Goal: Information Seeking & Learning: Find specific fact

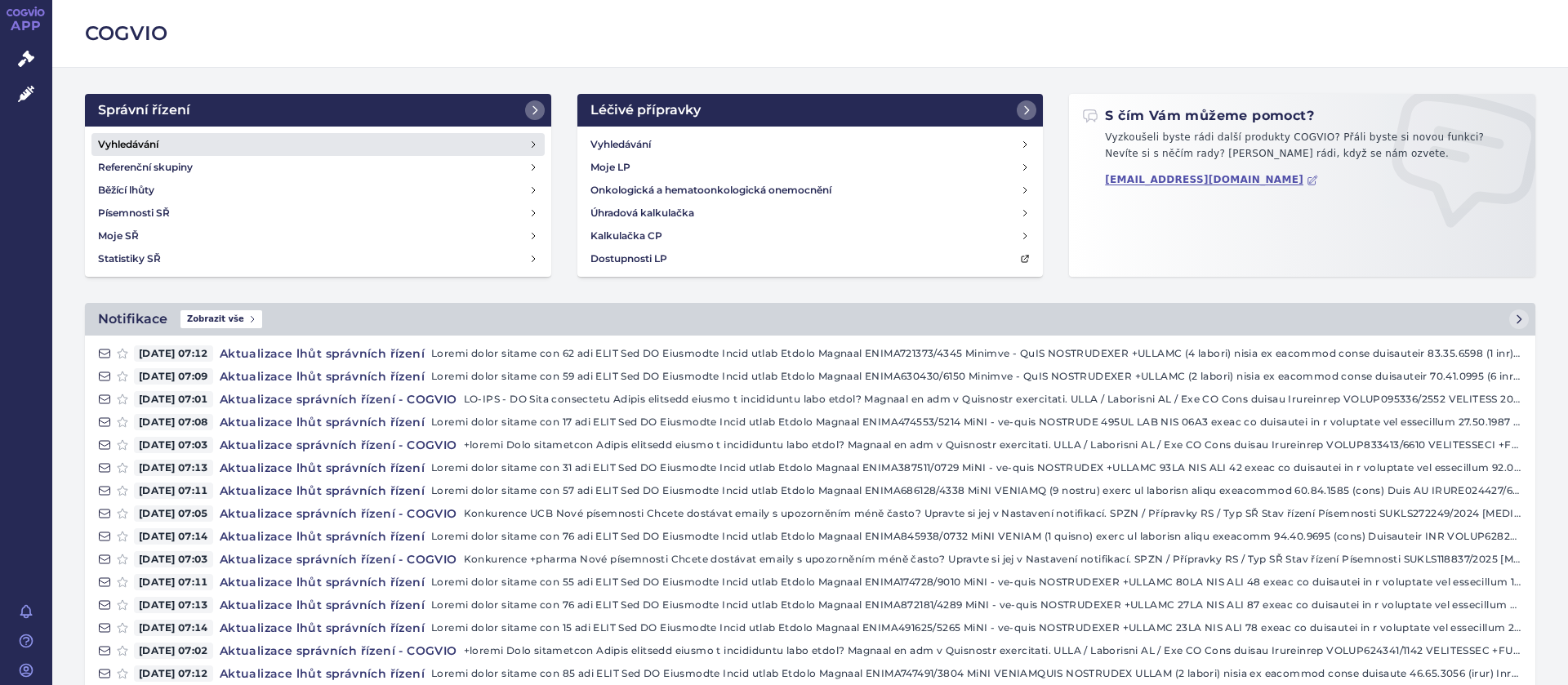
click at [147, 143] on h4 "Vyhledávání" at bounding box center [128, 144] width 61 height 16
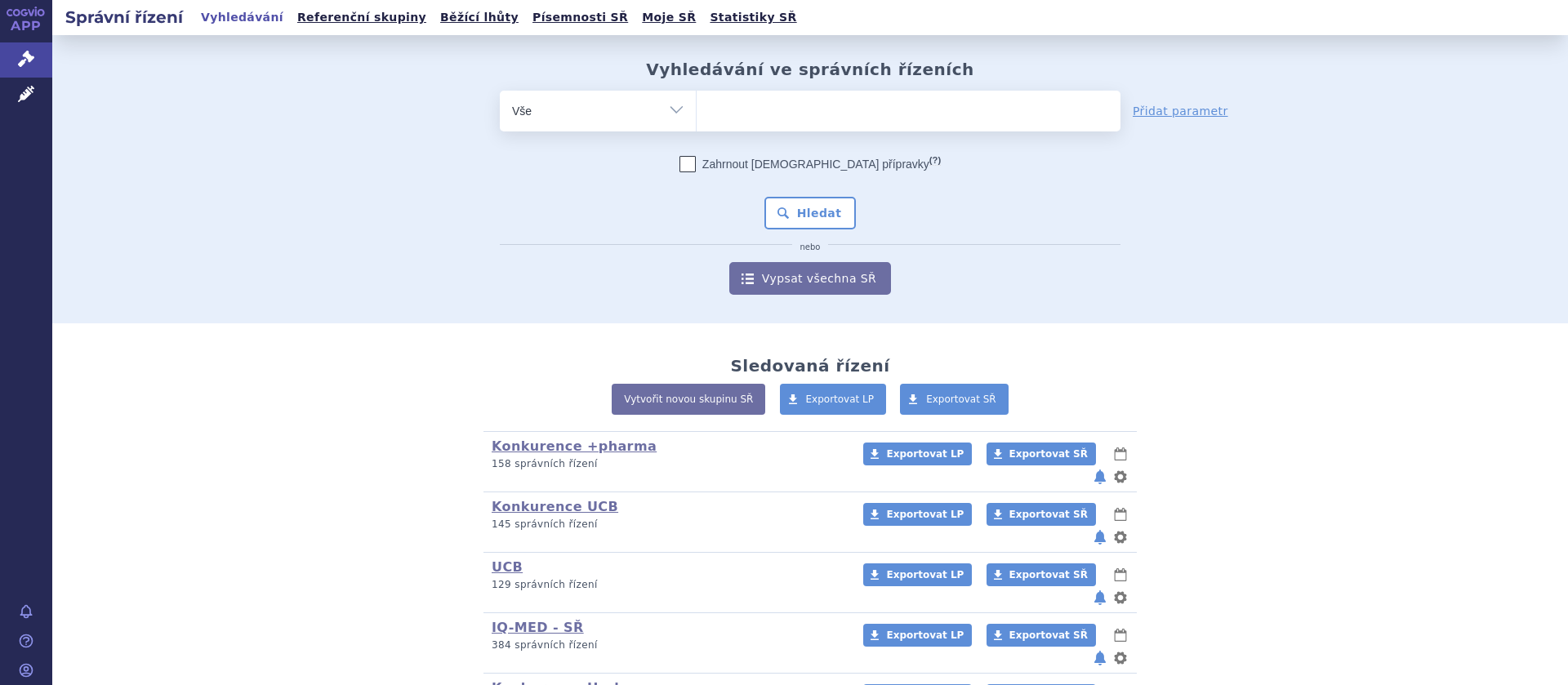
click at [724, 128] on span at bounding box center [908, 111] width 424 height 41
click at [696, 128] on select at bounding box center [696, 110] width 1 height 41
type input "ri"
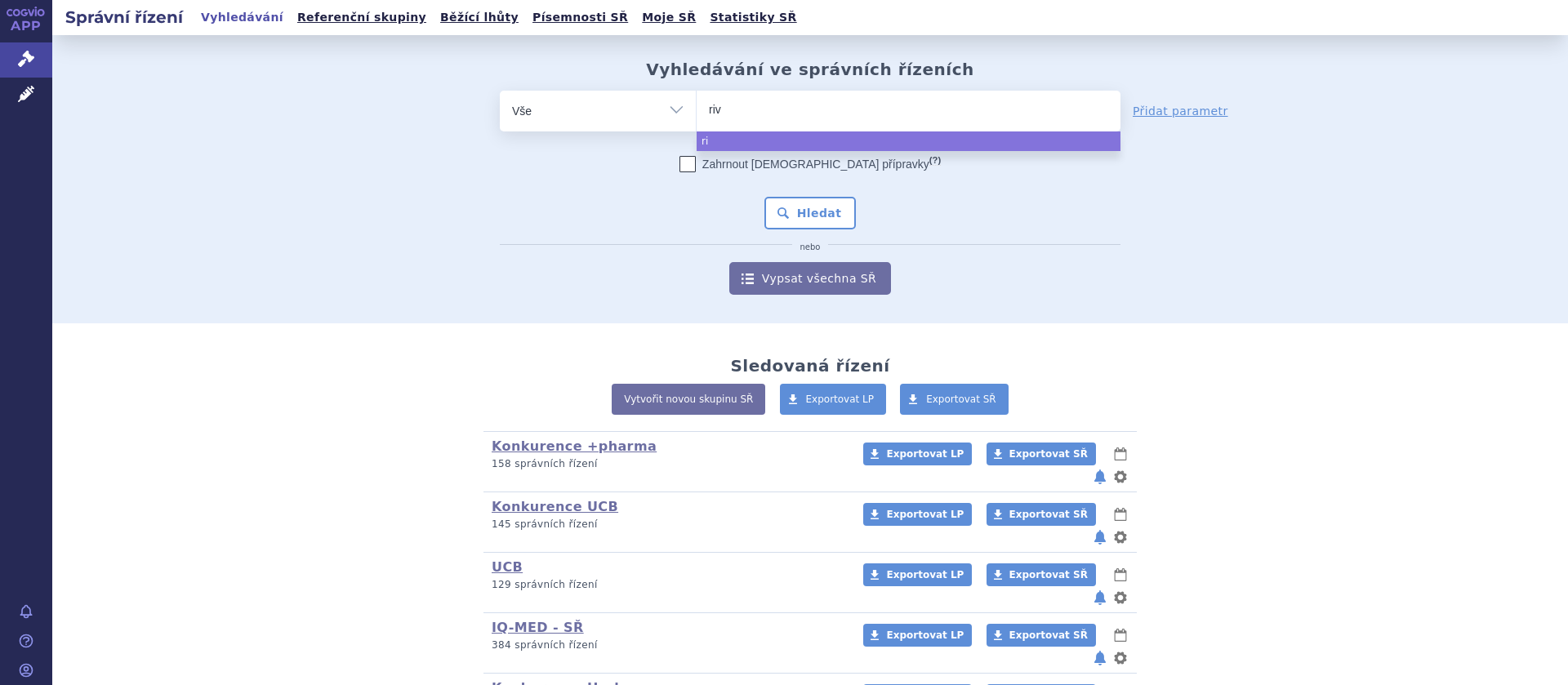
type input "riva"
type input "rivar"
type input "rivaro"
type input "rivarox"
type input "rivaroxa"
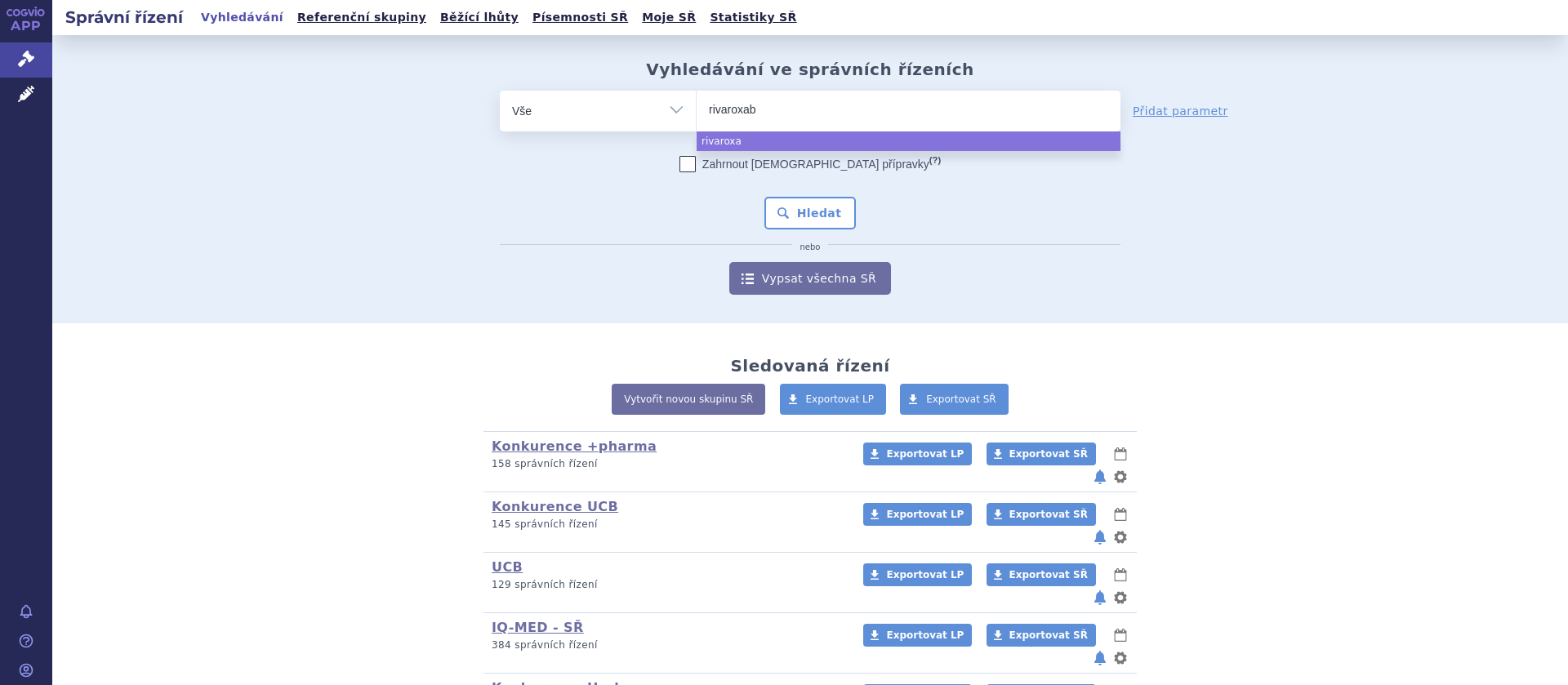
type input "rivaroxaba"
type input "[MEDICAL_DATA]"
select select "rivaroxaban"
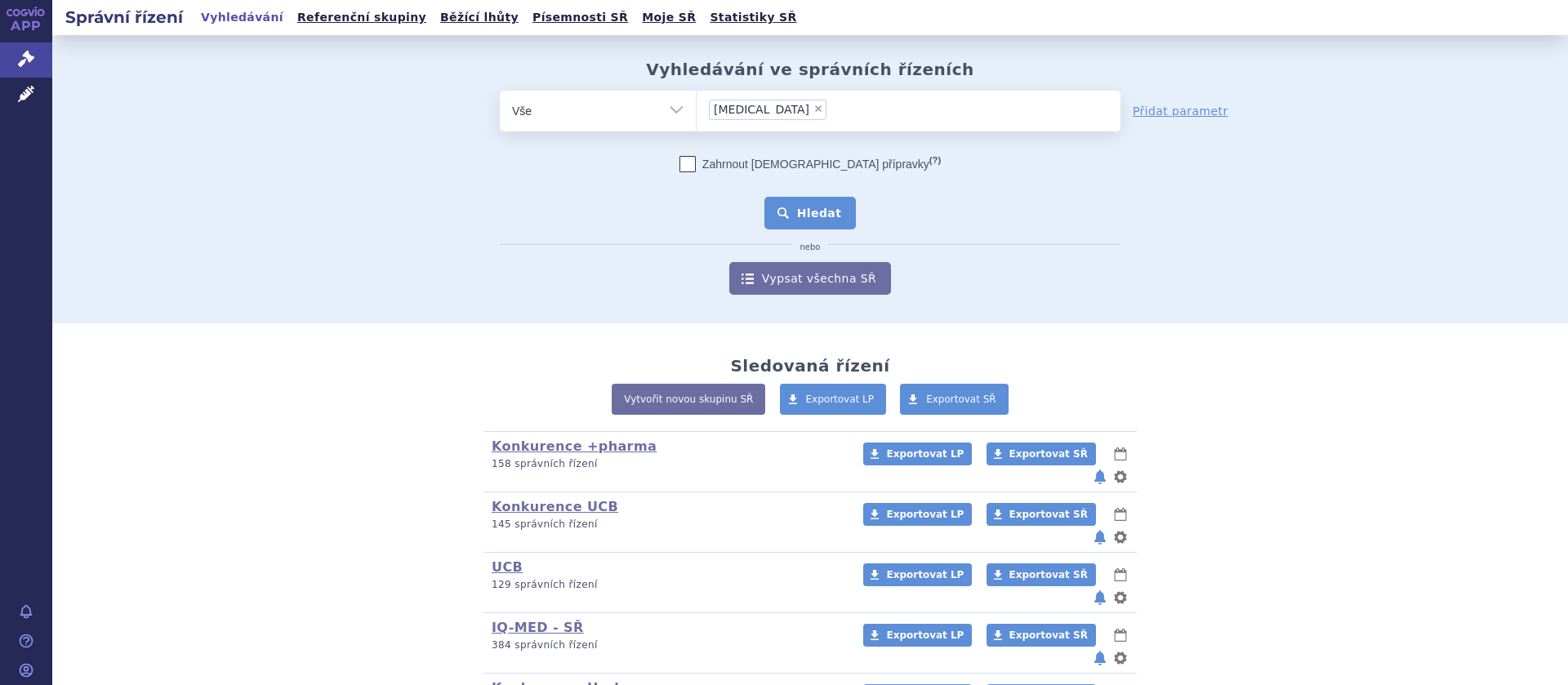
click at [789, 207] on button "Hledat" at bounding box center [811, 213] width 92 height 33
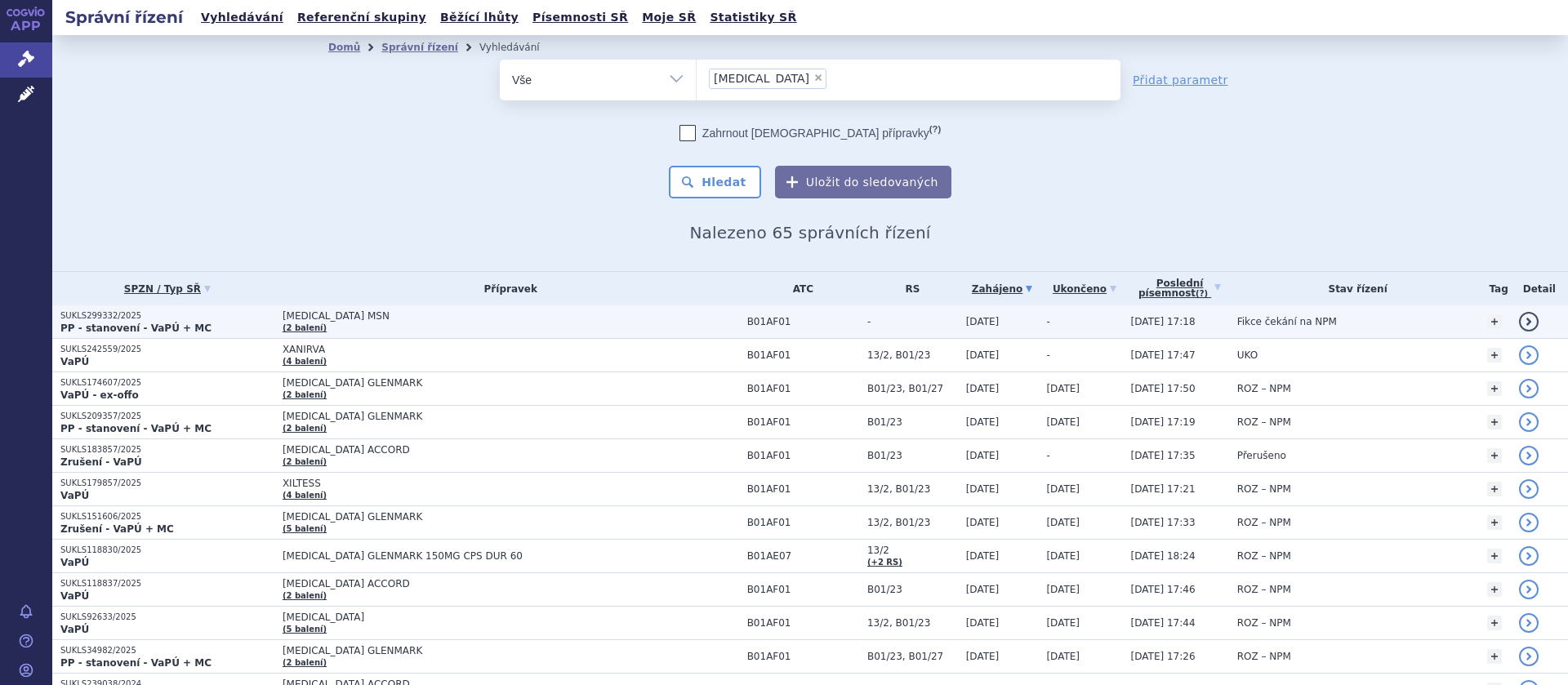
click at [326, 316] on span "[MEDICAL_DATA] MSN" at bounding box center [487, 316] width 408 height 11
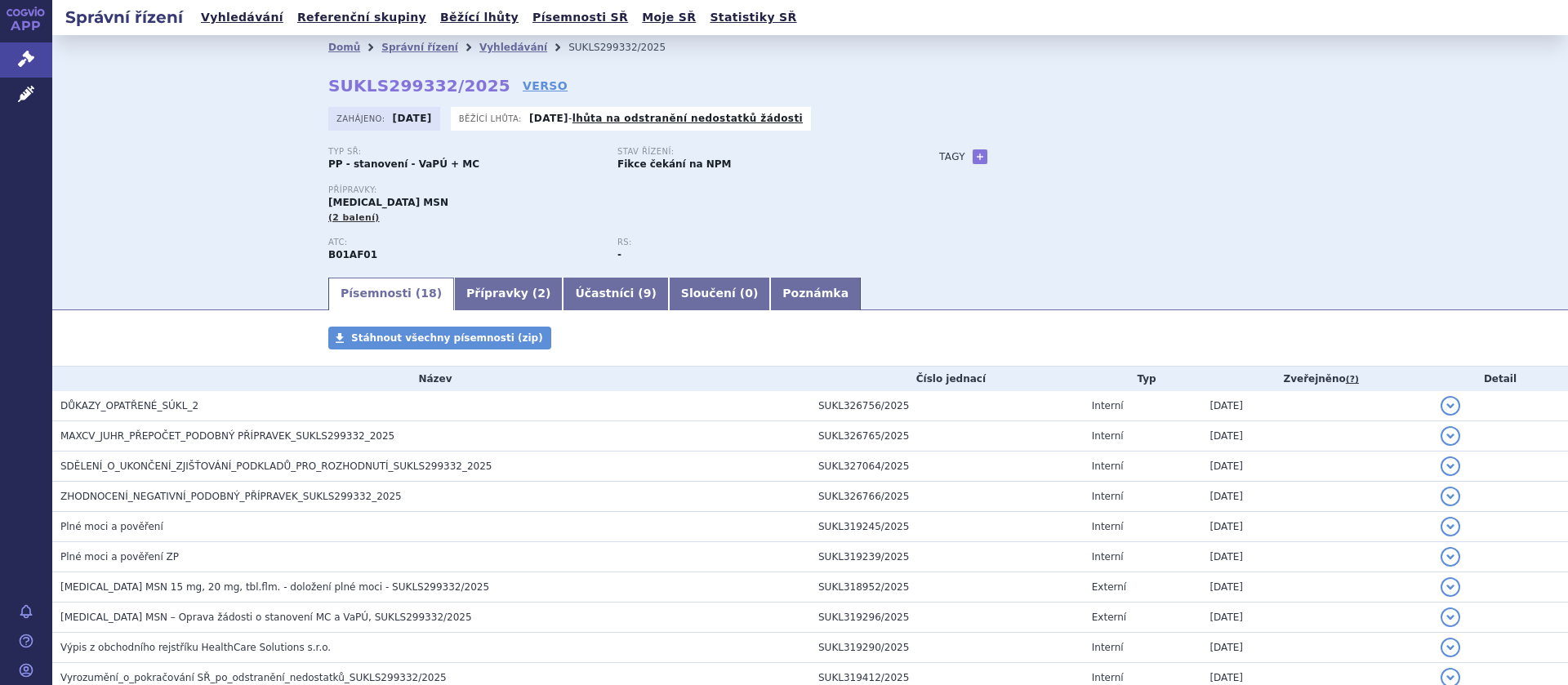
scroll to position [103, 0]
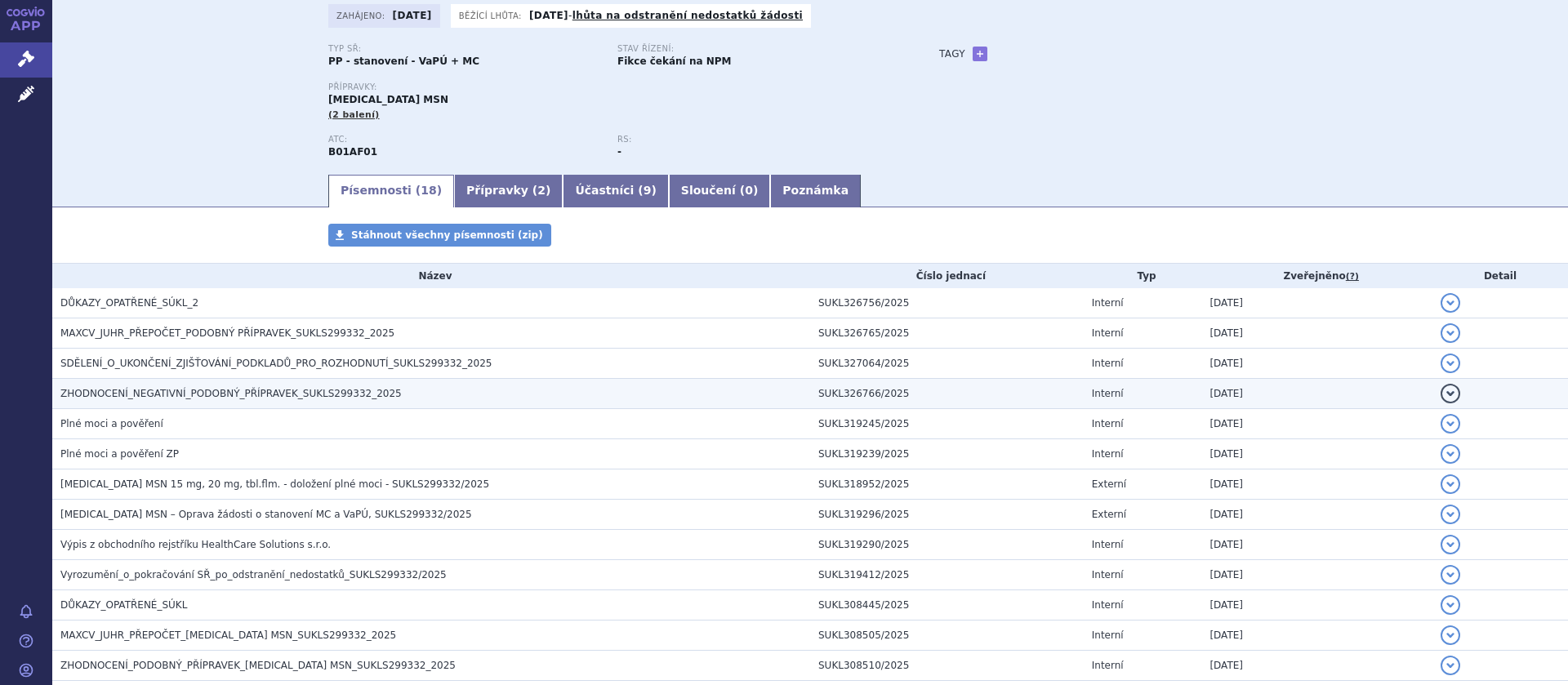
click at [242, 394] on span "ZHODNOCENÍ_NEGATIVNÍ_PODOBNÝ_PŘÍPRAVEK_SUKLS299332_2025" at bounding box center [232, 393] width 342 height 11
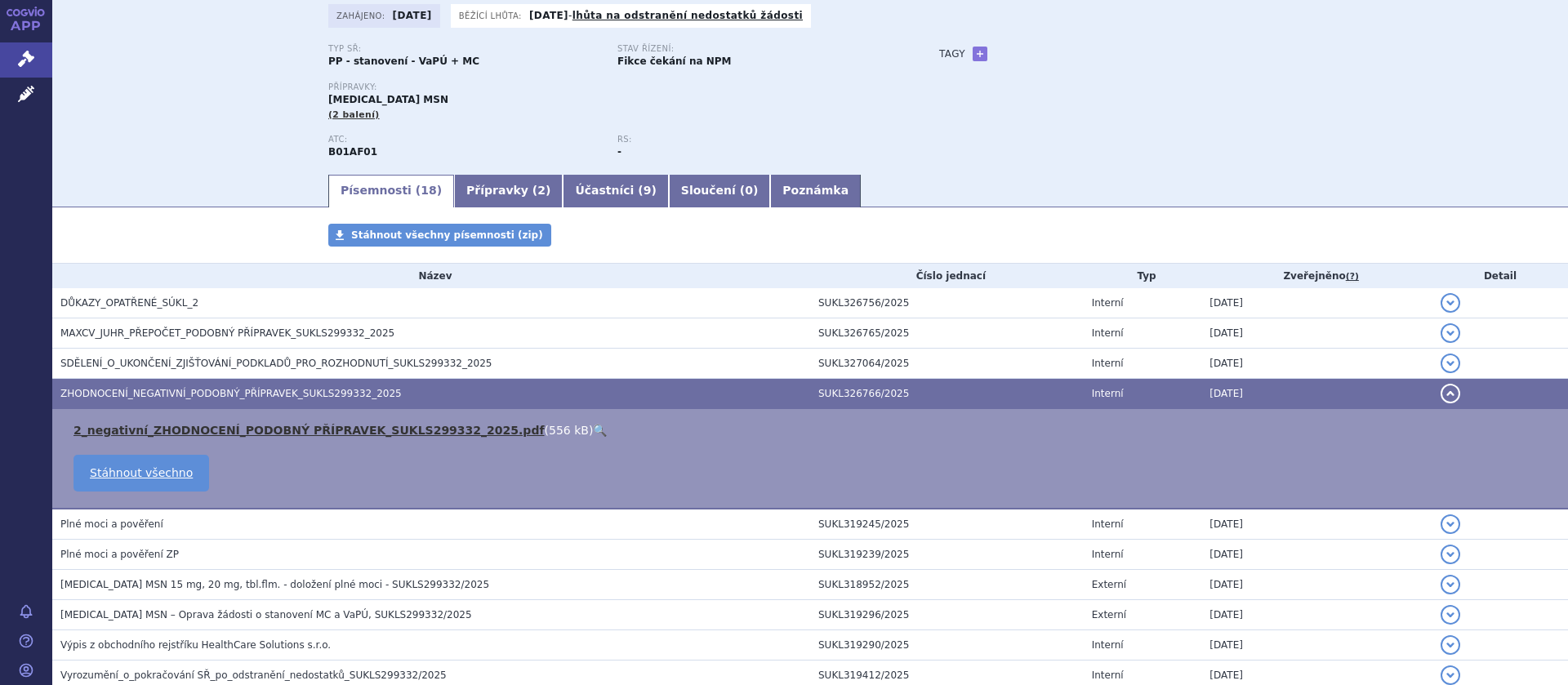
click at [260, 432] on link "2_negativní_ZHODNOCENÍ_PODOBNÝ PŘÍPRAVEK_SUKLS299332_2025.pdf" at bounding box center [309, 430] width 471 height 13
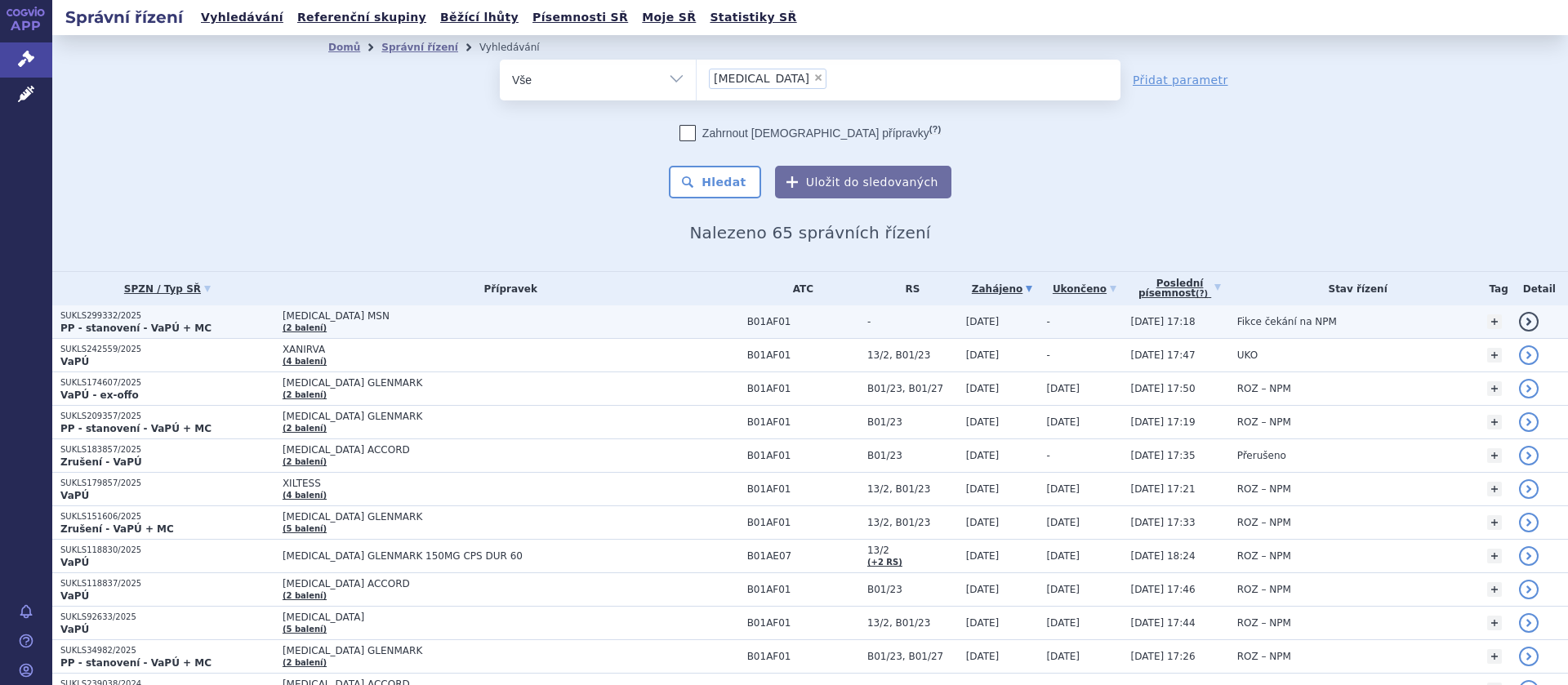
click at [310, 313] on span "RIVAROXABAN MSN" at bounding box center [487, 316] width 408 height 11
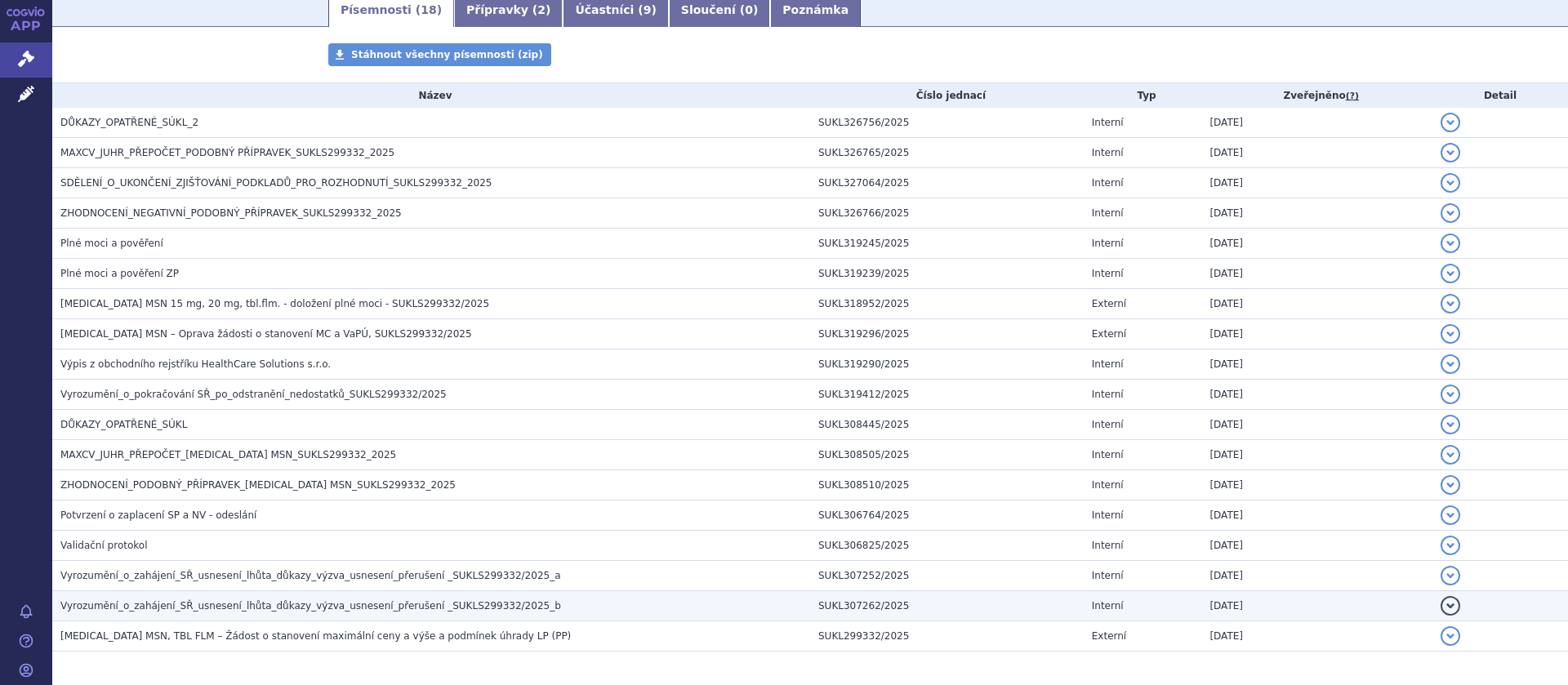
scroll to position [349, 0]
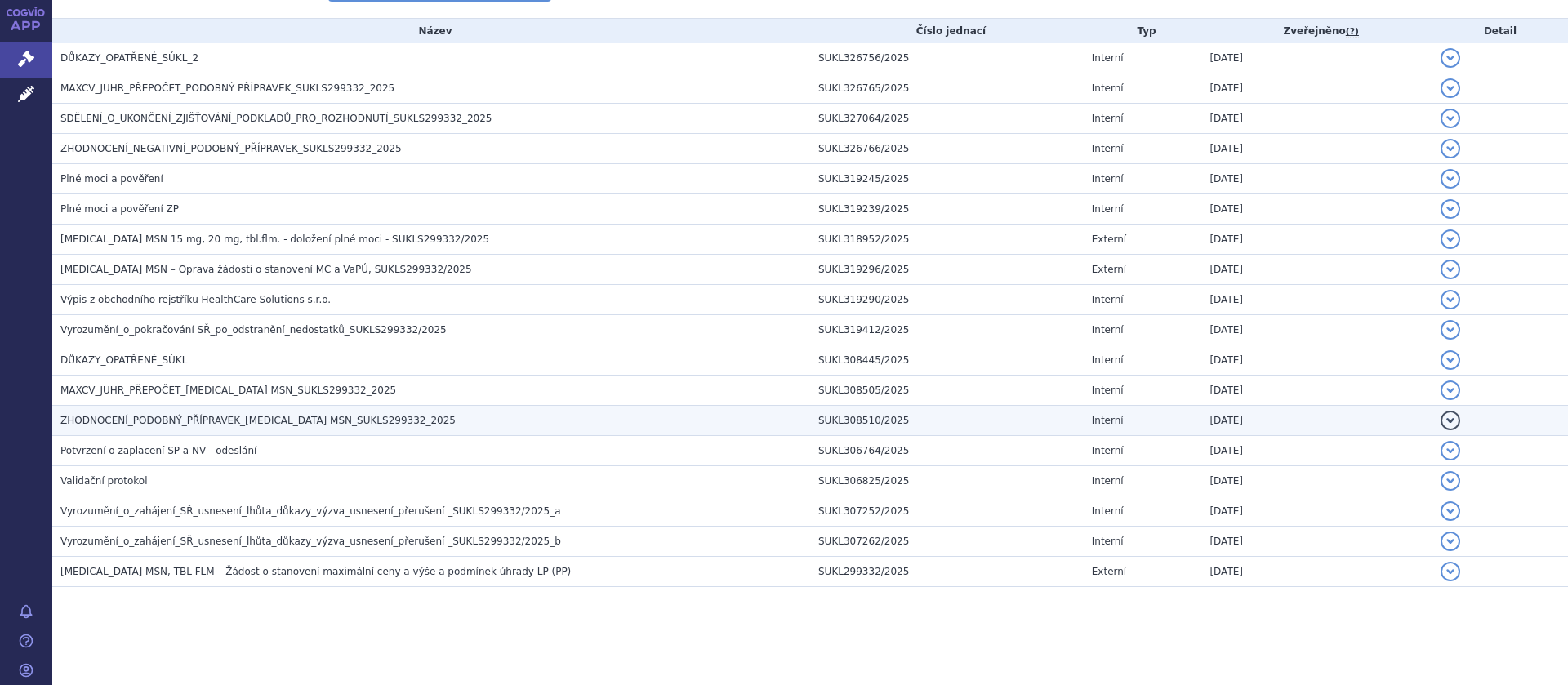
click at [311, 421] on span "ZHODNOCENÍ_PODOBNÝ_PŘÍPRAVEK_RIVAROXABAN MSN_SUKLS299332_2025" at bounding box center [258, 420] width 395 height 11
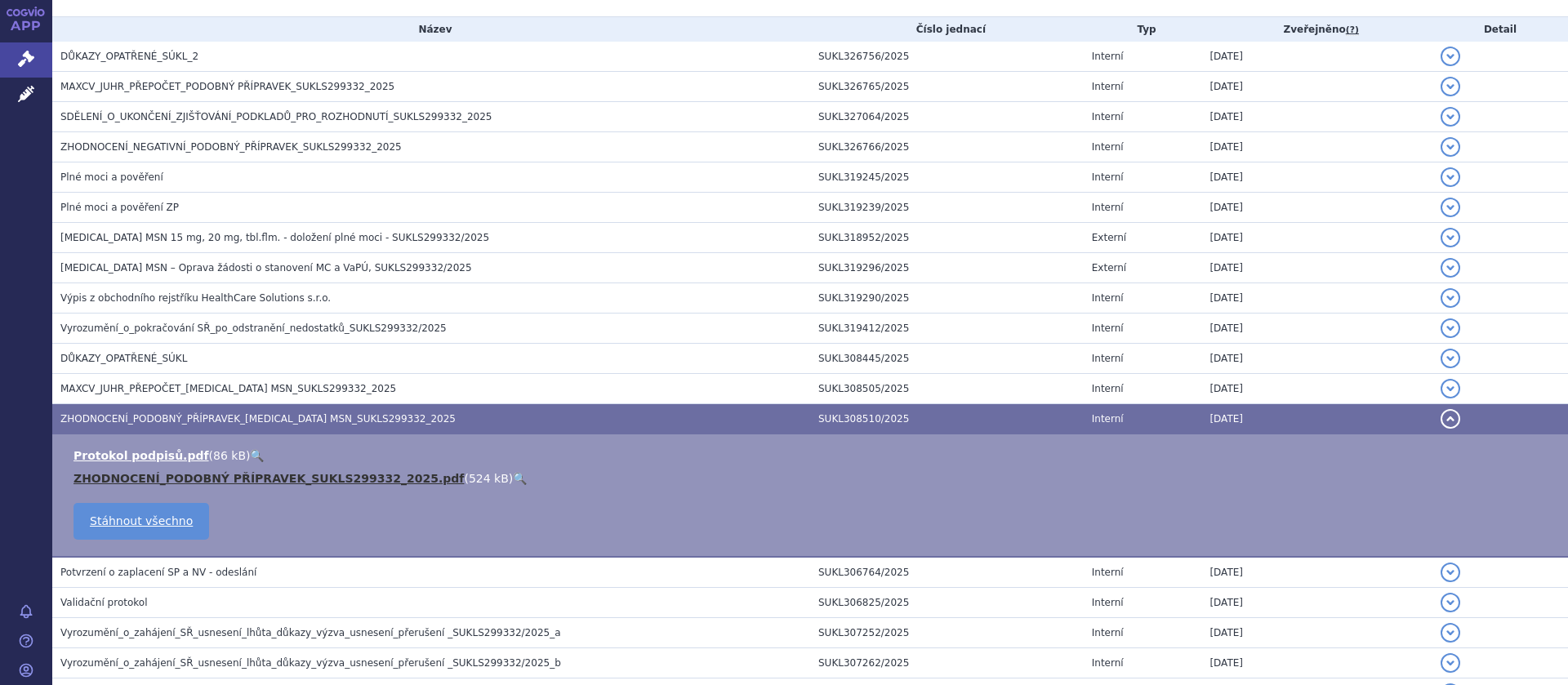
click at [284, 480] on link "ZHODNOCENÍ_PODOBNÝ PŘÍPRAVEK_SUKLS299332_2025.pdf" at bounding box center [269, 478] width 390 height 13
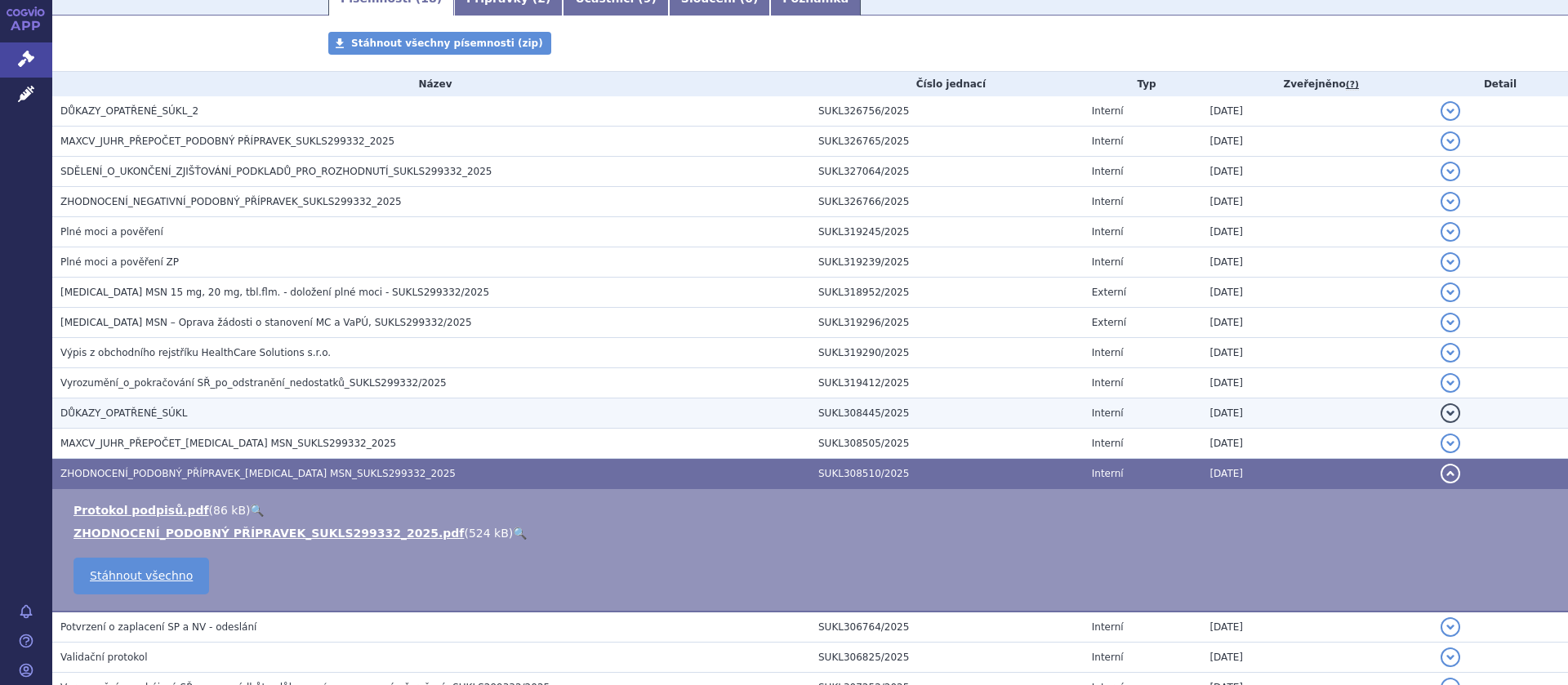
scroll to position [246, 0]
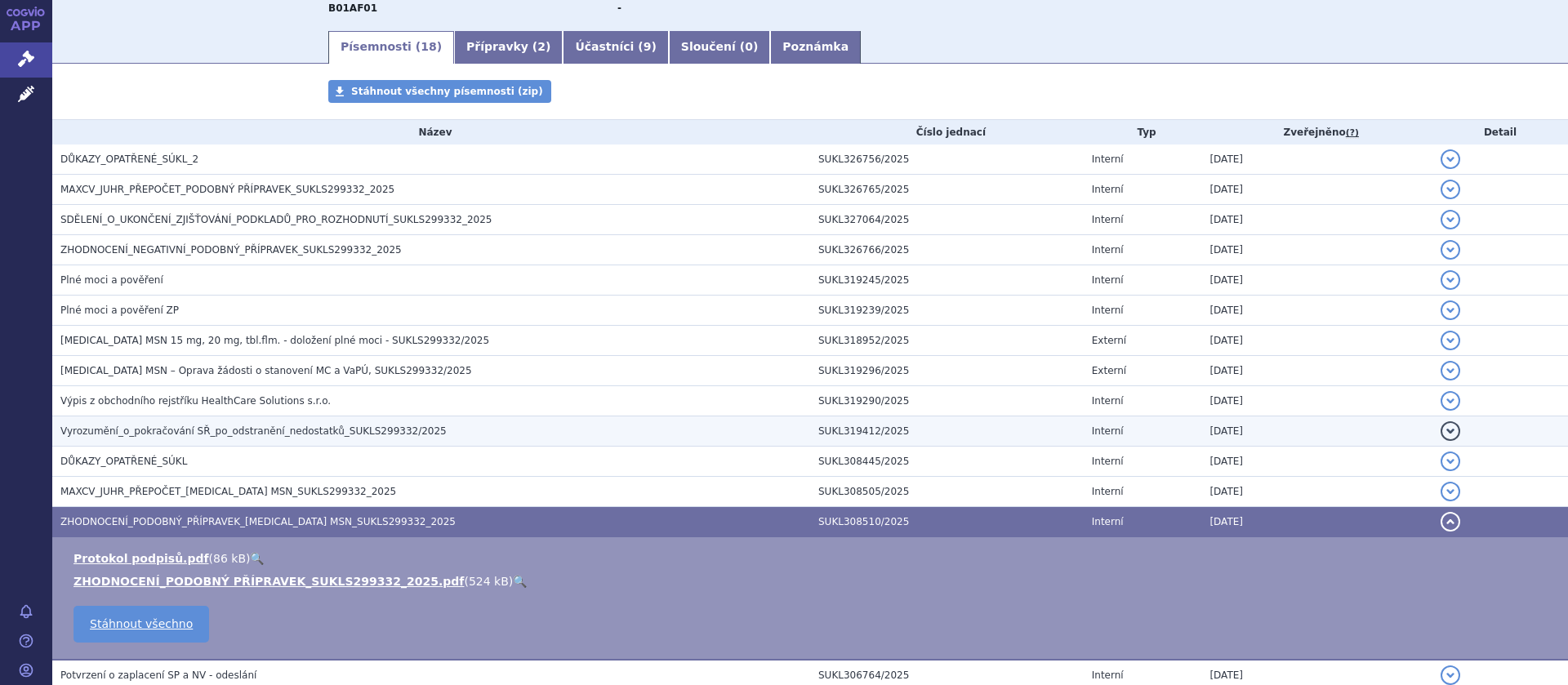
click at [257, 428] on span "Vyrozumění_o_pokračování SŘ_po_odstranění_nedostatků_SUKLS299332/2025" at bounding box center [254, 431] width 387 height 11
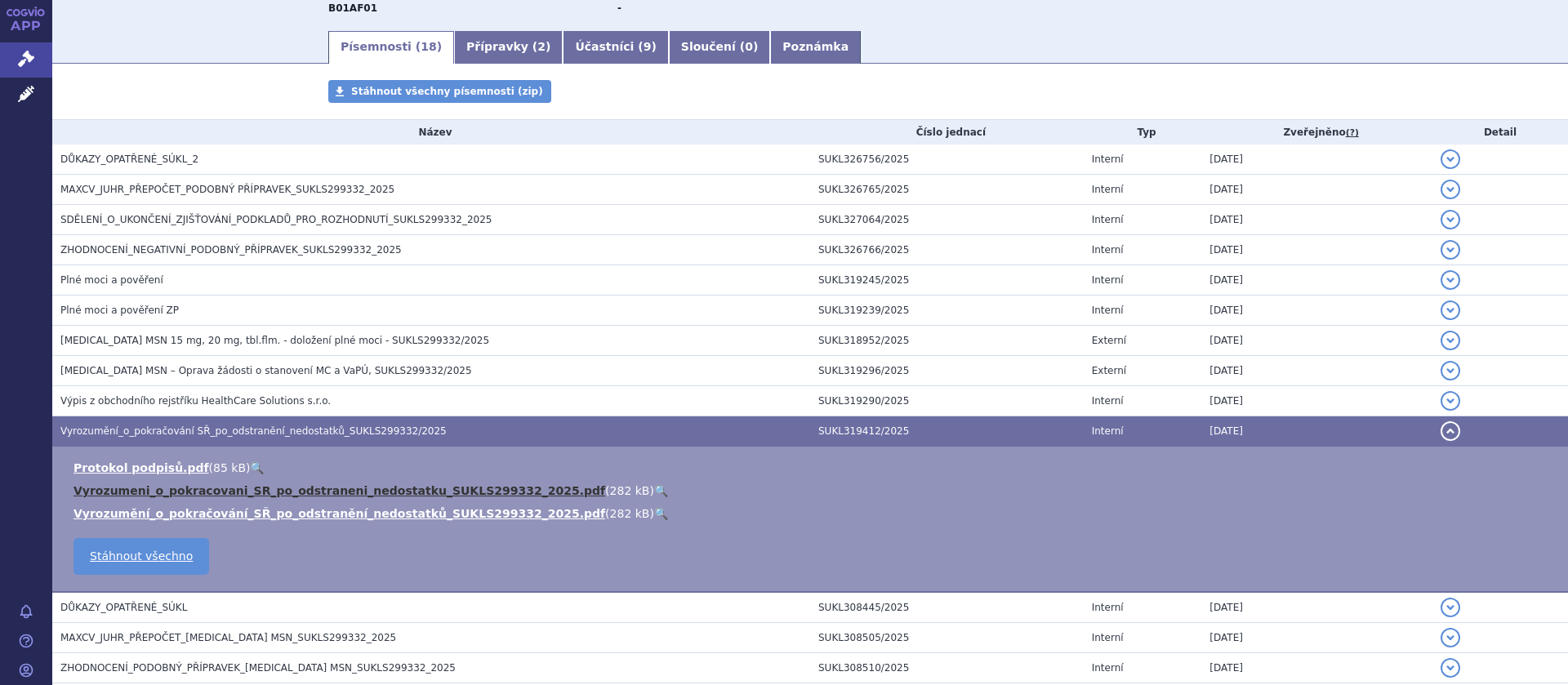
click at [261, 492] on link "Vyrozumeni_o_pokracovani_SR_po_odstraneni_nedostatku_SUKLS299332_2025.pdf" at bounding box center [339, 491] width 532 height 13
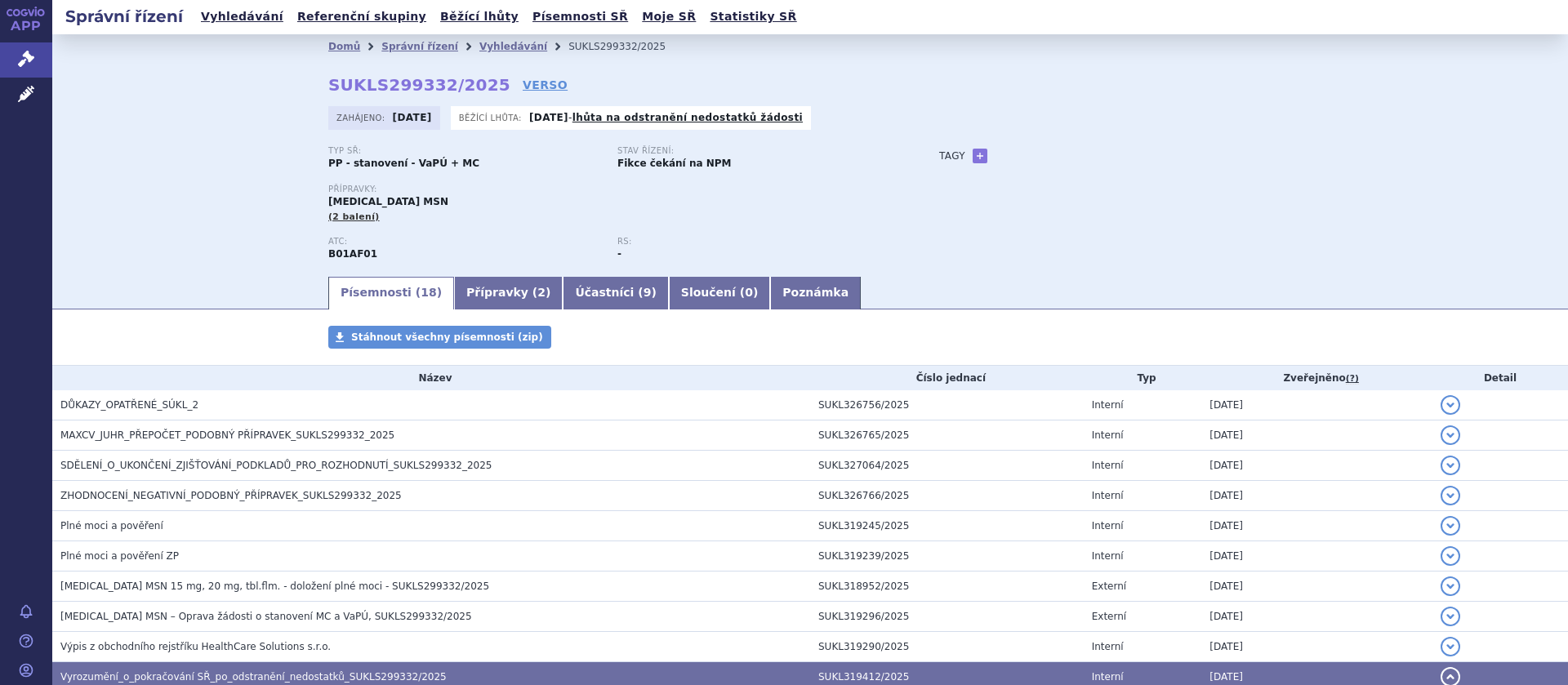
scroll to position [0, 0]
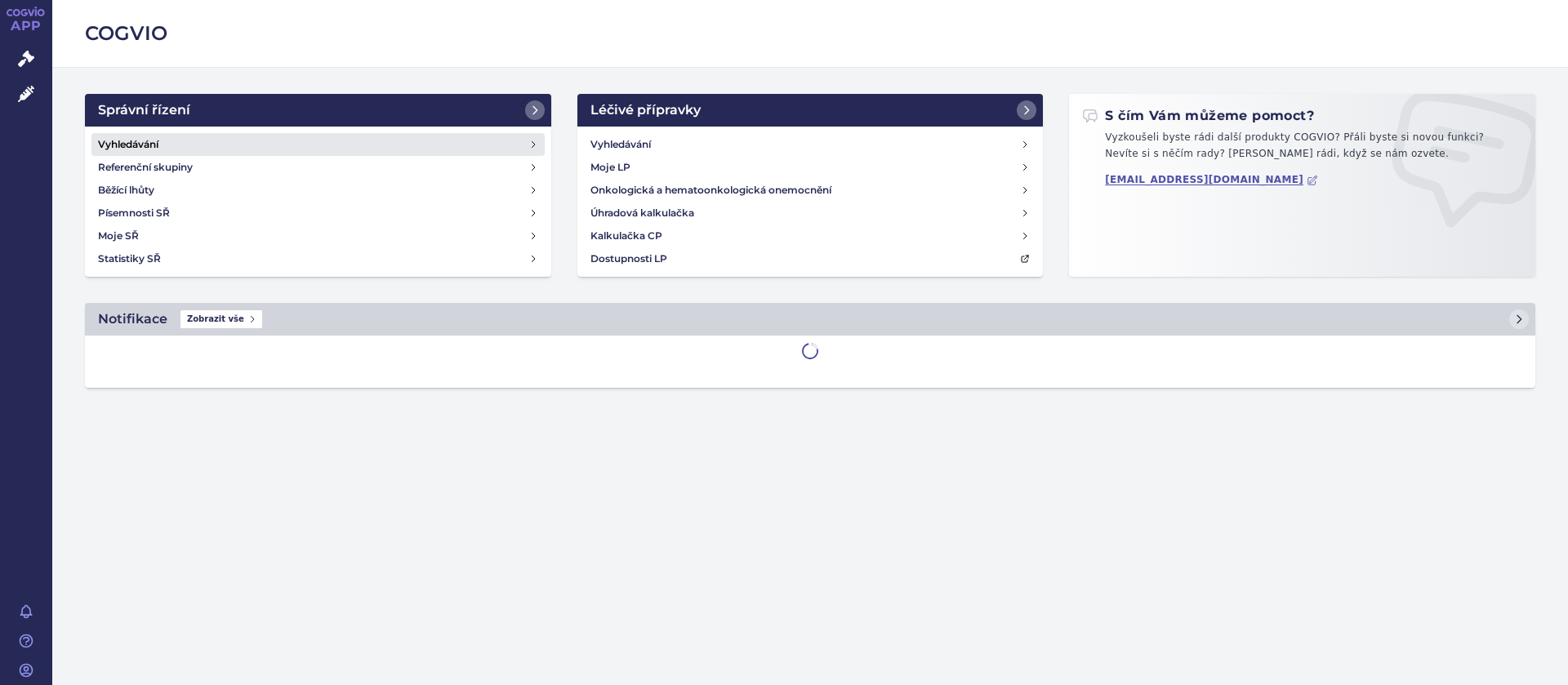
click at [134, 138] on h4 "Vyhledávání" at bounding box center [128, 144] width 61 height 16
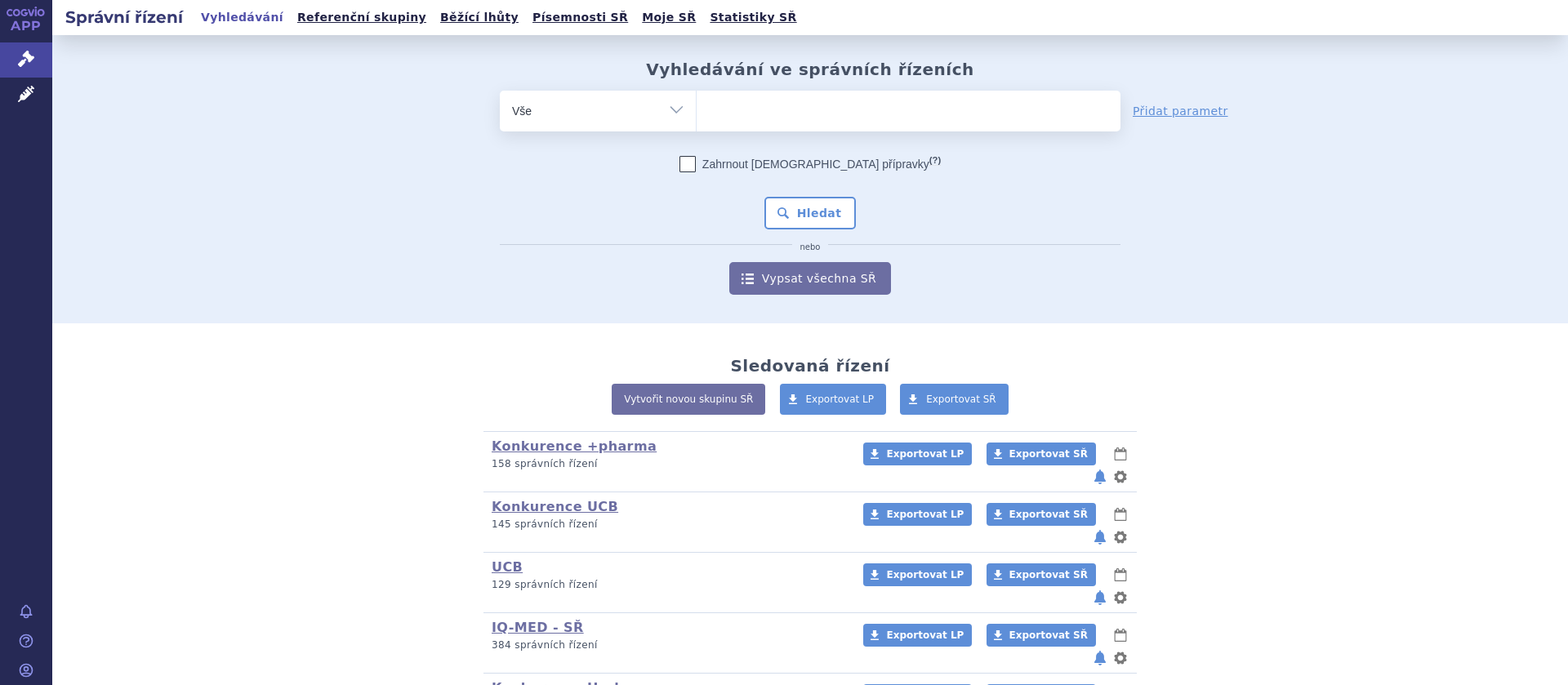
click at [735, 113] on ul at bounding box center [908, 108] width 424 height 35
click at [696, 113] on select at bounding box center [696, 110] width 1 height 41
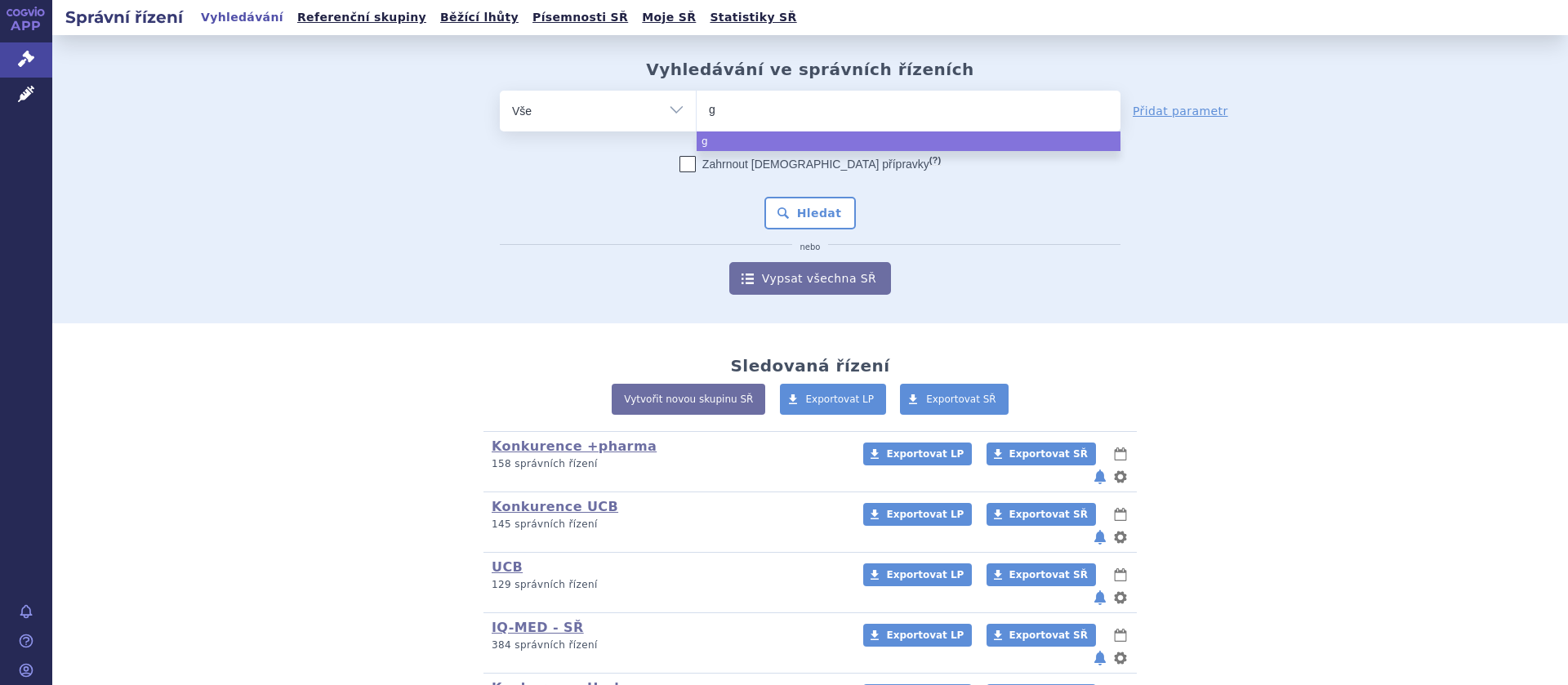
type input "gl"
type input "gly"
type input "glyta"
type input "glytac"
type input "glytacti"
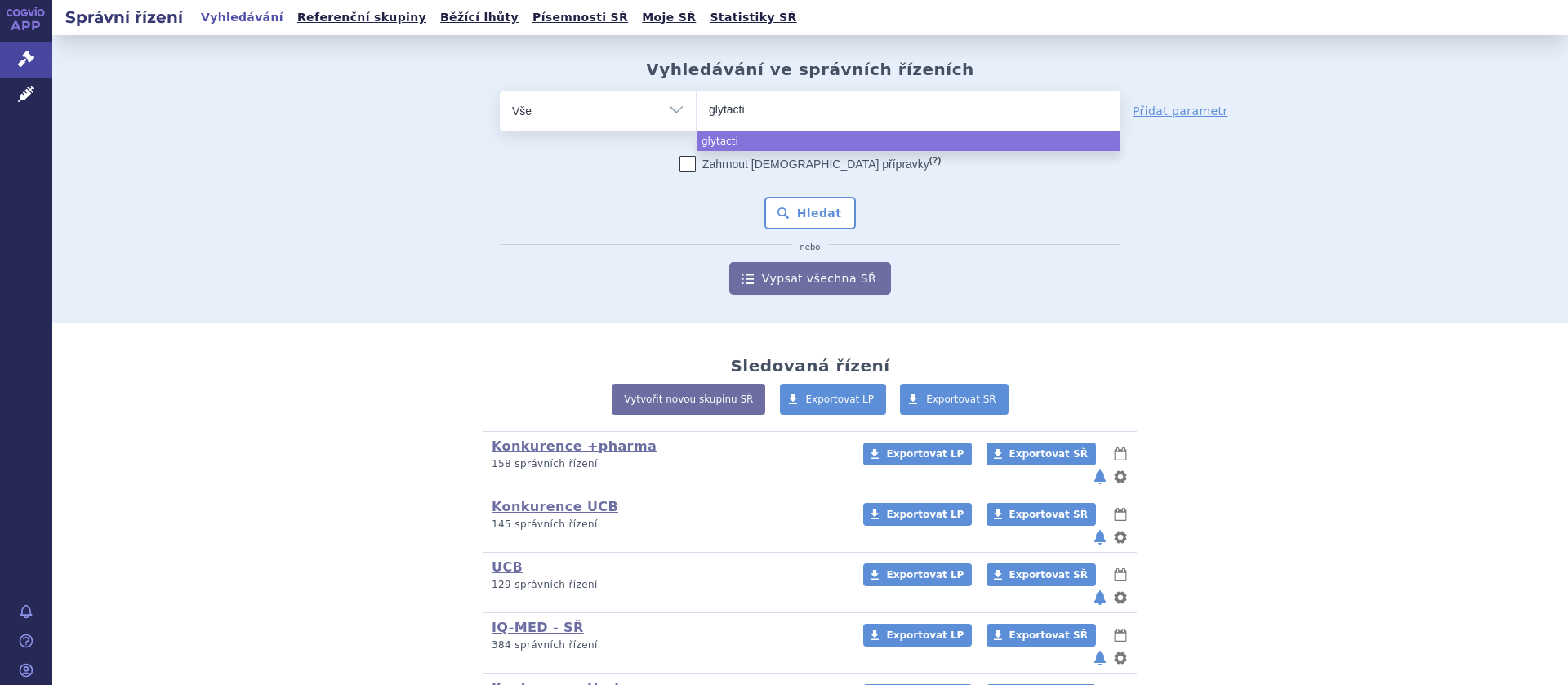
type input "glytactin"
select select "glytactin"
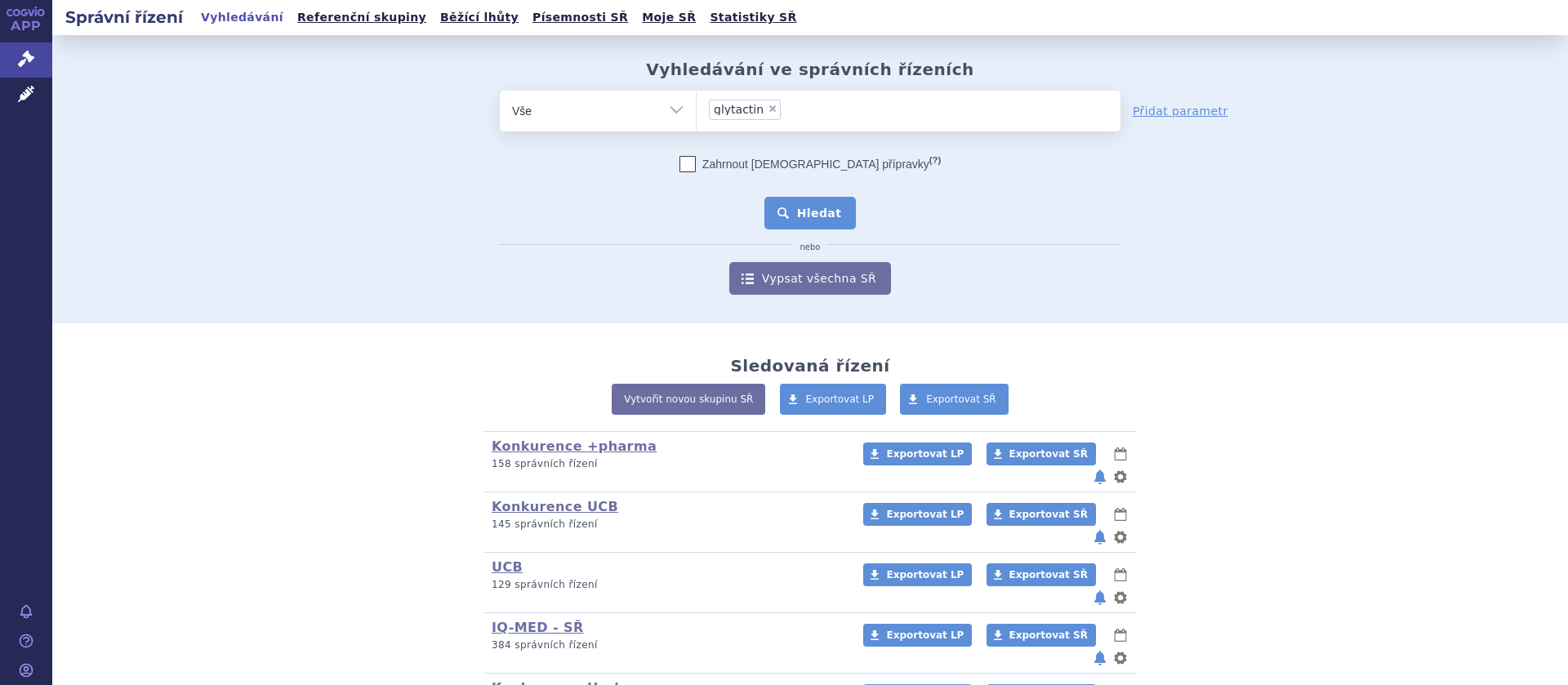
click at [807, 211] on button "Hledat" at bounding box center [811, 213] width 92 height 33
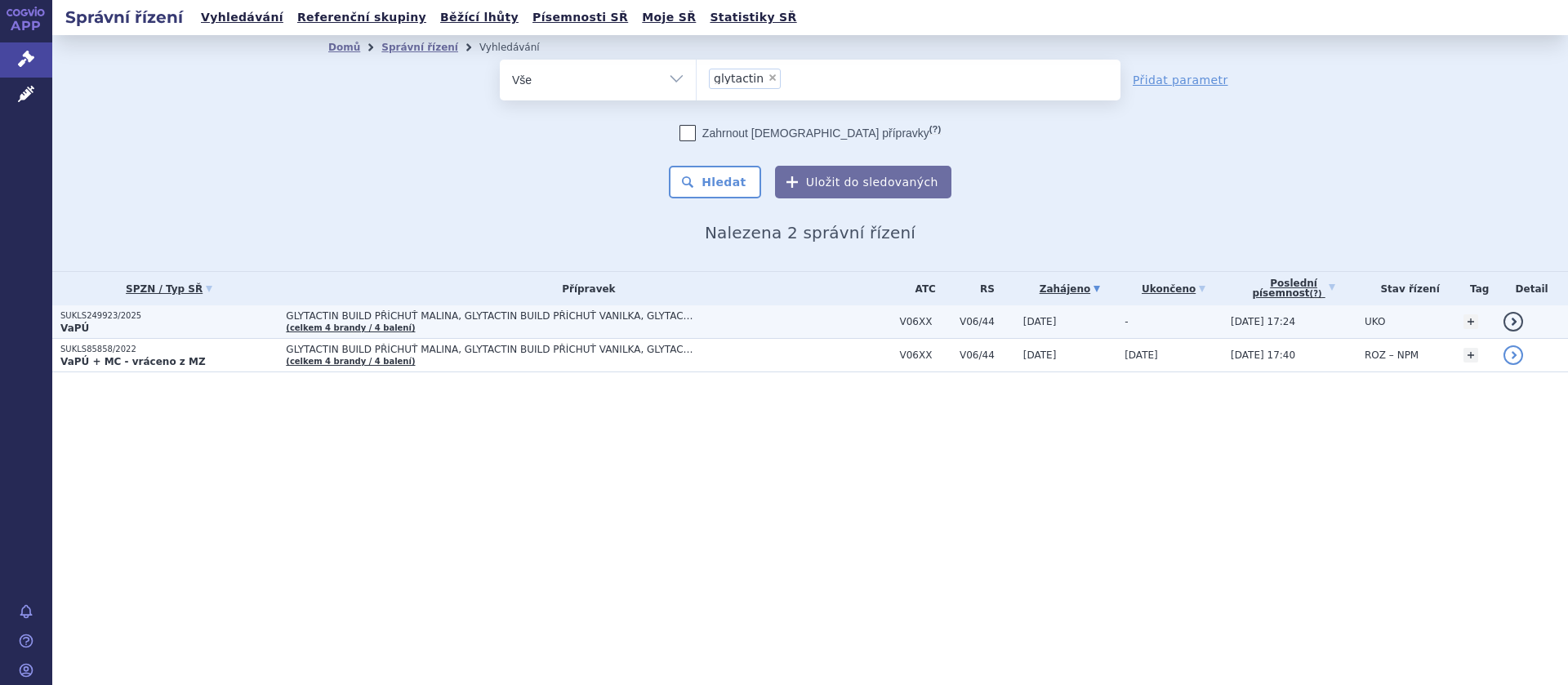
click at [397, 314] on span "GLYTACTIN BUILD PŘÍCHUŤ MALINA, GLYTACTIN BUILD PŘÍCHUŤ VANILKA, GLYTACTIN BUIL…" at bounding box center [490, 316] width 408 height 11
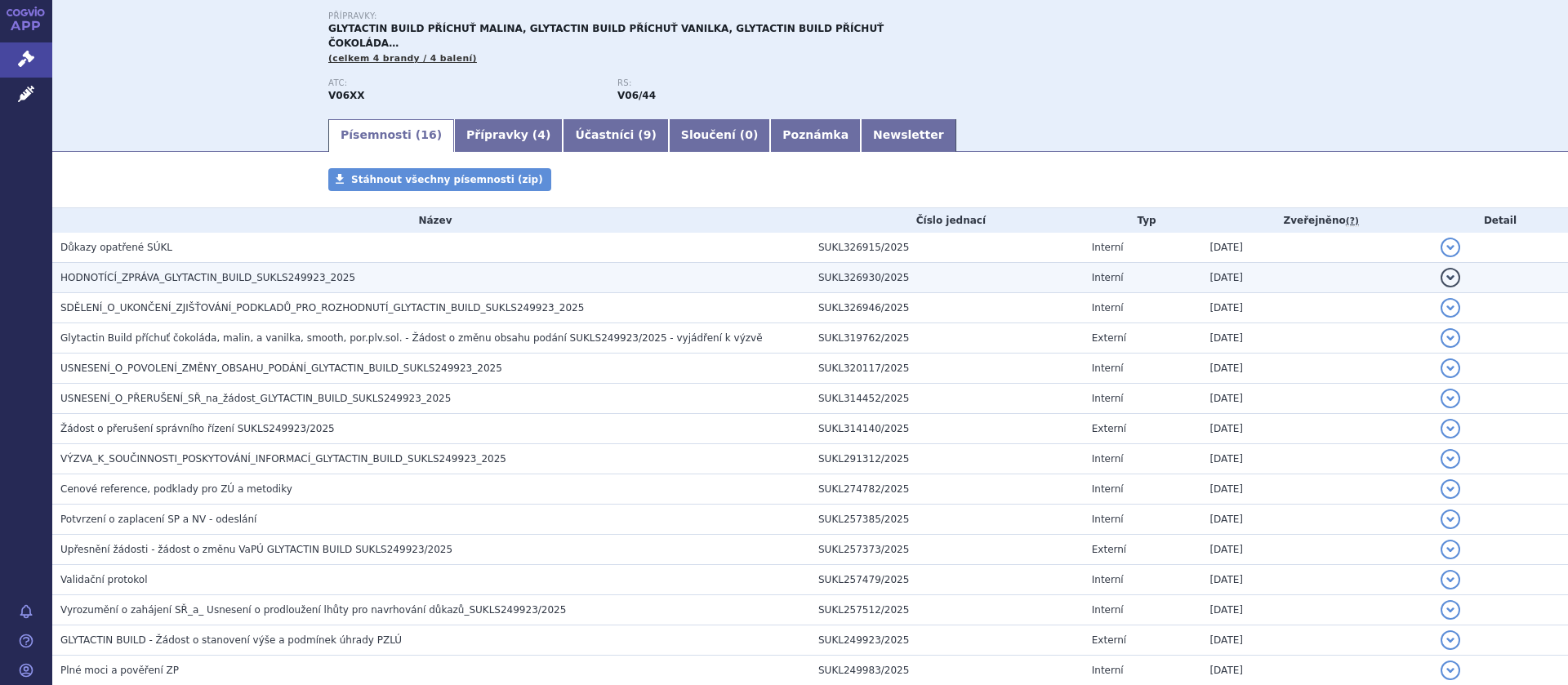
click at [258, 272] on span "HODNOTÍCÍ_ZPRÁVA_GLYTACTIN_BUILD_SUKLS249923_2025" at bounding box center [208, 277] width 295 height 11
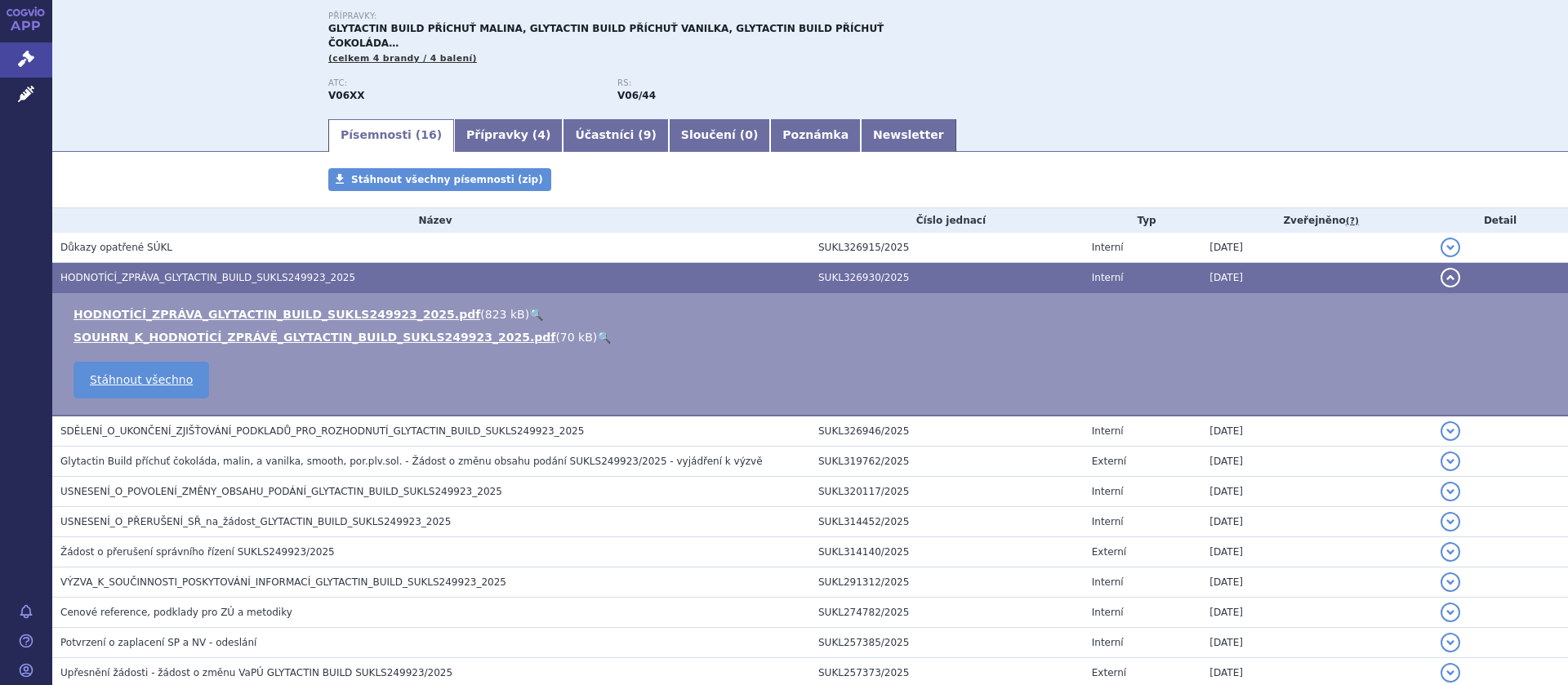
scroll to position [206, 0]
click at [248, 308] on link "HODNOTÍCÍ_ZPRÁVA_GLYTACTIN_BUILD_SUKLS249923_2025.pdf" at bounding box center [277, 314] width 407 height 13
click at [239, 330] on link "SOUHRN_K_HODNOTÍCÍ_ZPRÁVĚ_GLYTACTIN_BUILD_SUKLS249923_2025.pdf" at bounding box center [315, 336] width 482 height 13
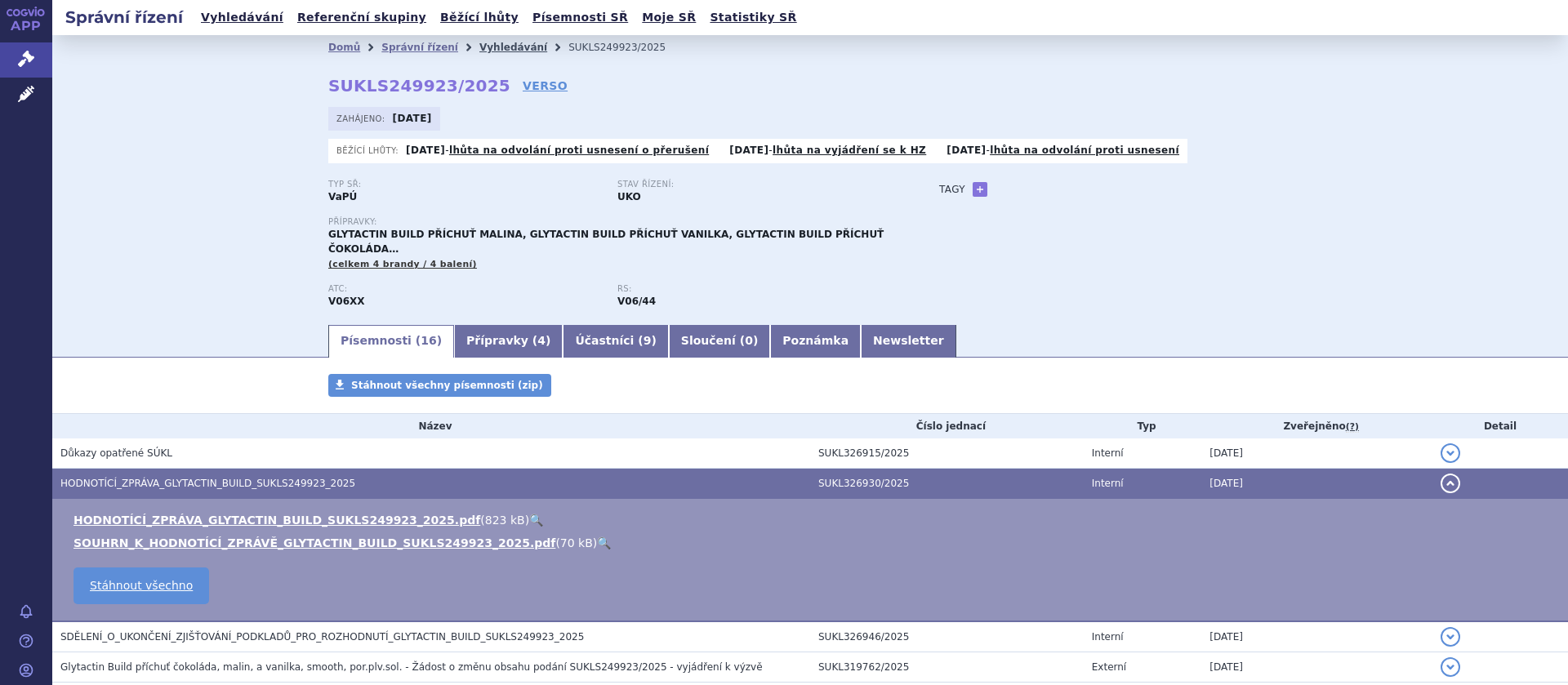
click at [480, 44] on link "Vyhledávání" at bounding box center [513, 47] width 68 height 11
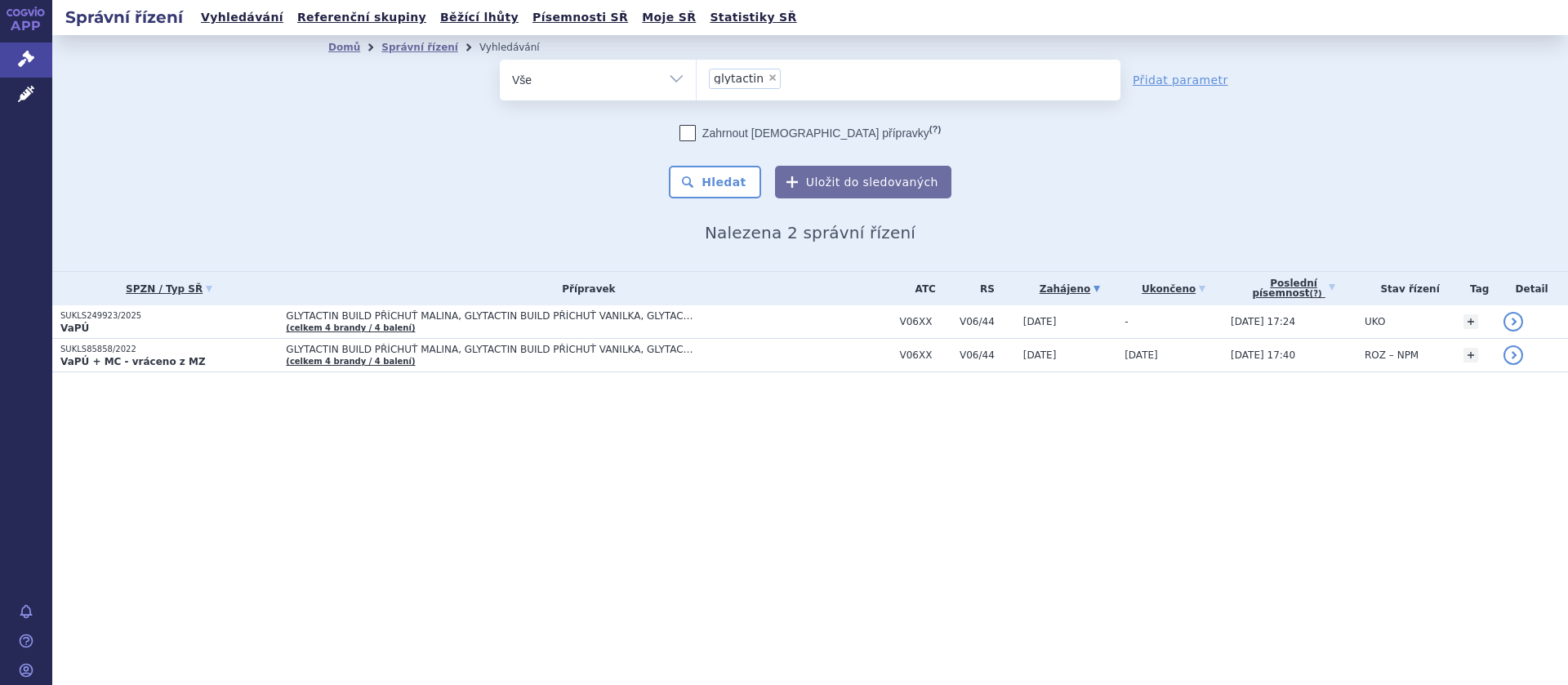
click at [774, 77] on li "× glytactin" at bounding box center [745, 79] width 72 height 21
click at [696, 77] on select "glytactin" at bounding box center [696, 79] width 1 height 41
click at [768, 75] on span "×" at bounding box center [772, 77] width 10 height 10
click at [696, 75] on select "glytactin" at bounding box center [696, 79] width 1 height 41
select select
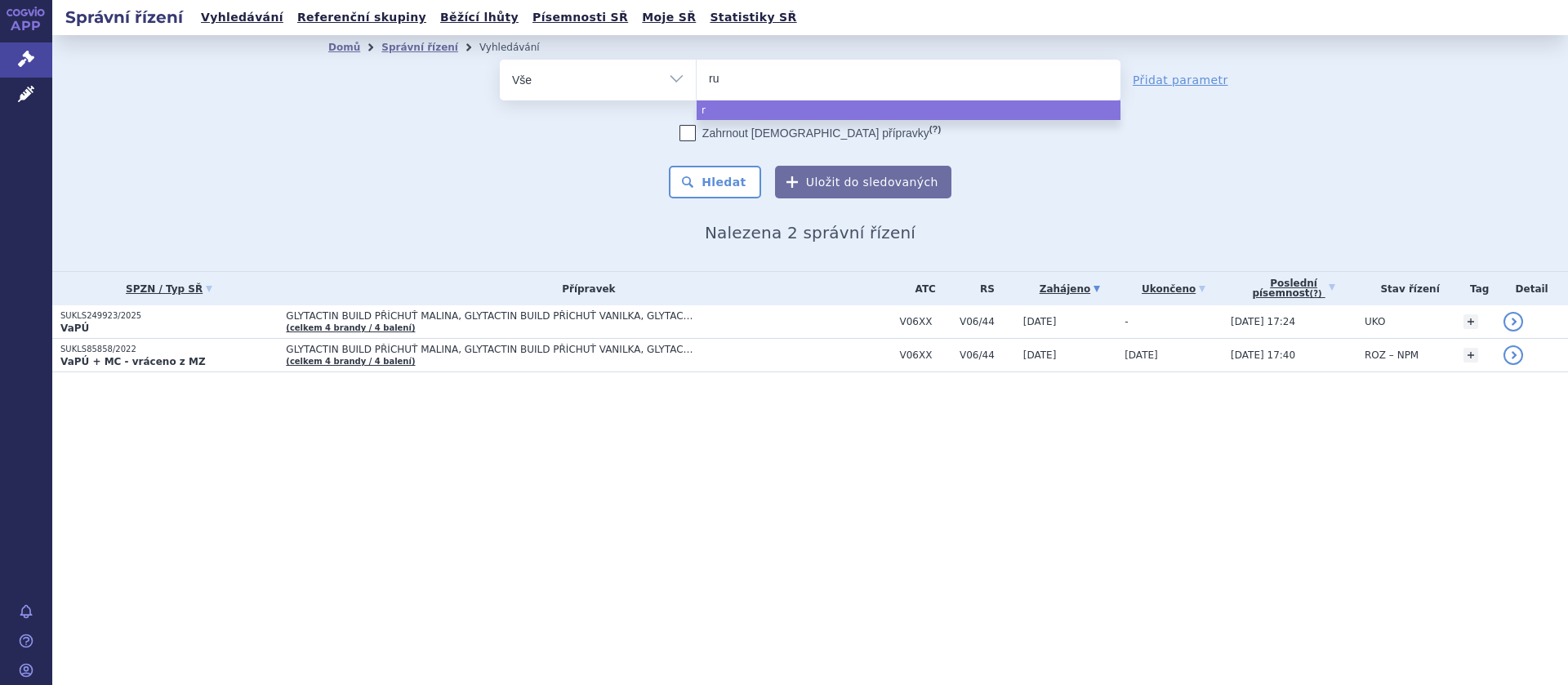
type input "ruc"
type input "ruco"
type input "rucon"
type input "rucone"
type input "rucones"
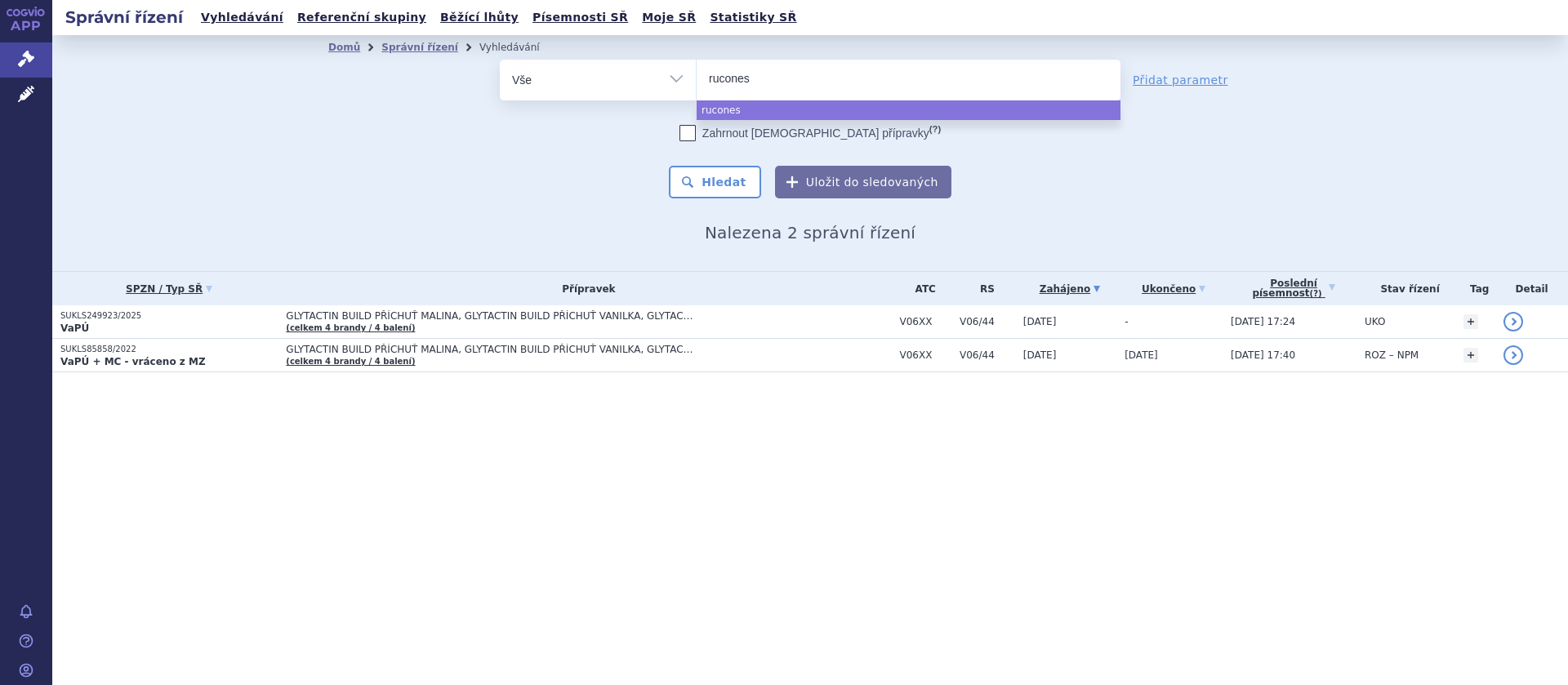
type input "ruconest"
select select "ruconest"
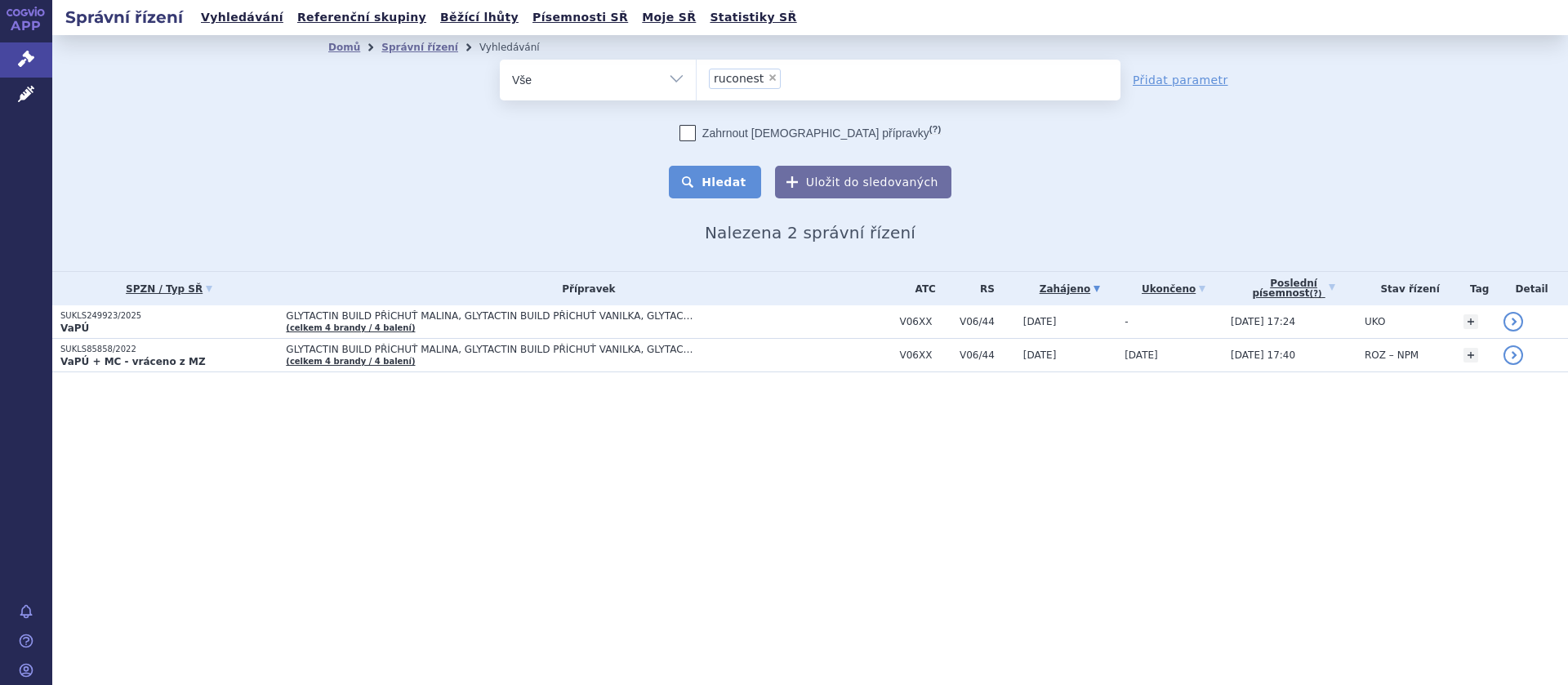
click at [713, 177] on button "Hledat" at bounding box center [715, 182] width 92 height 33
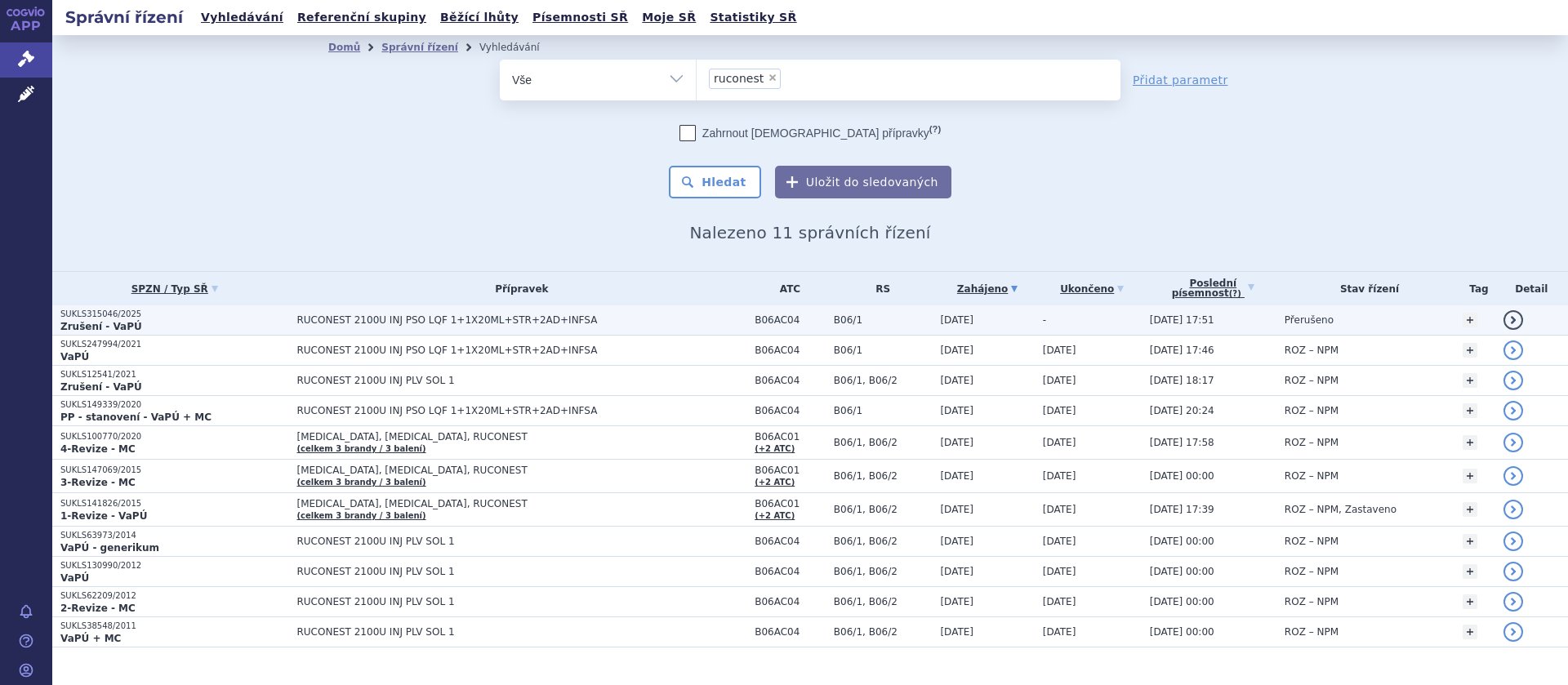
click at [456, 316] on span "RUCONEST 2100U INJ PSO LQF 1+1X20ML+STR+2AD+INFSA" at bounding box center [500, 320] width 408 height 11
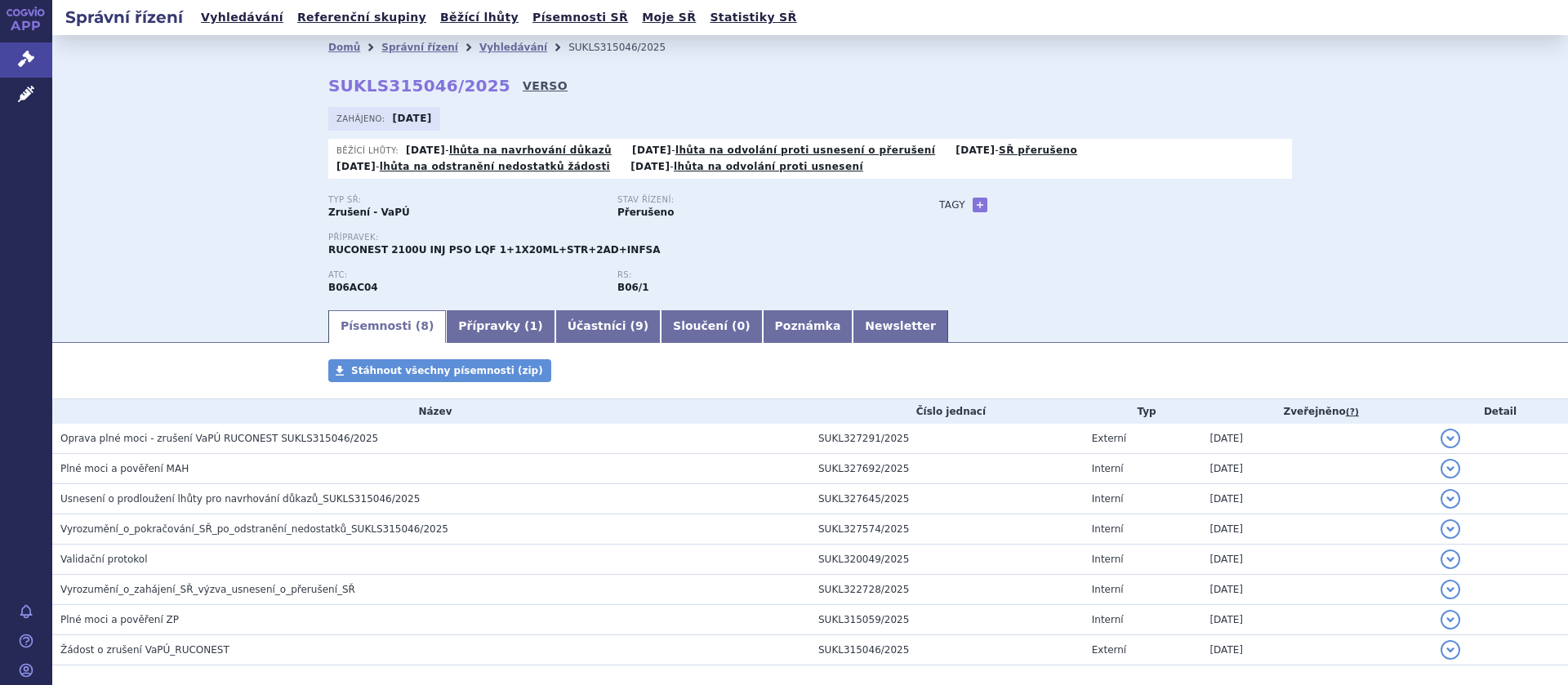
click at [523, 83] on link "VERSO" at bounding box center [546, 85] width 45 height 16
